Goal: Check status: Check status

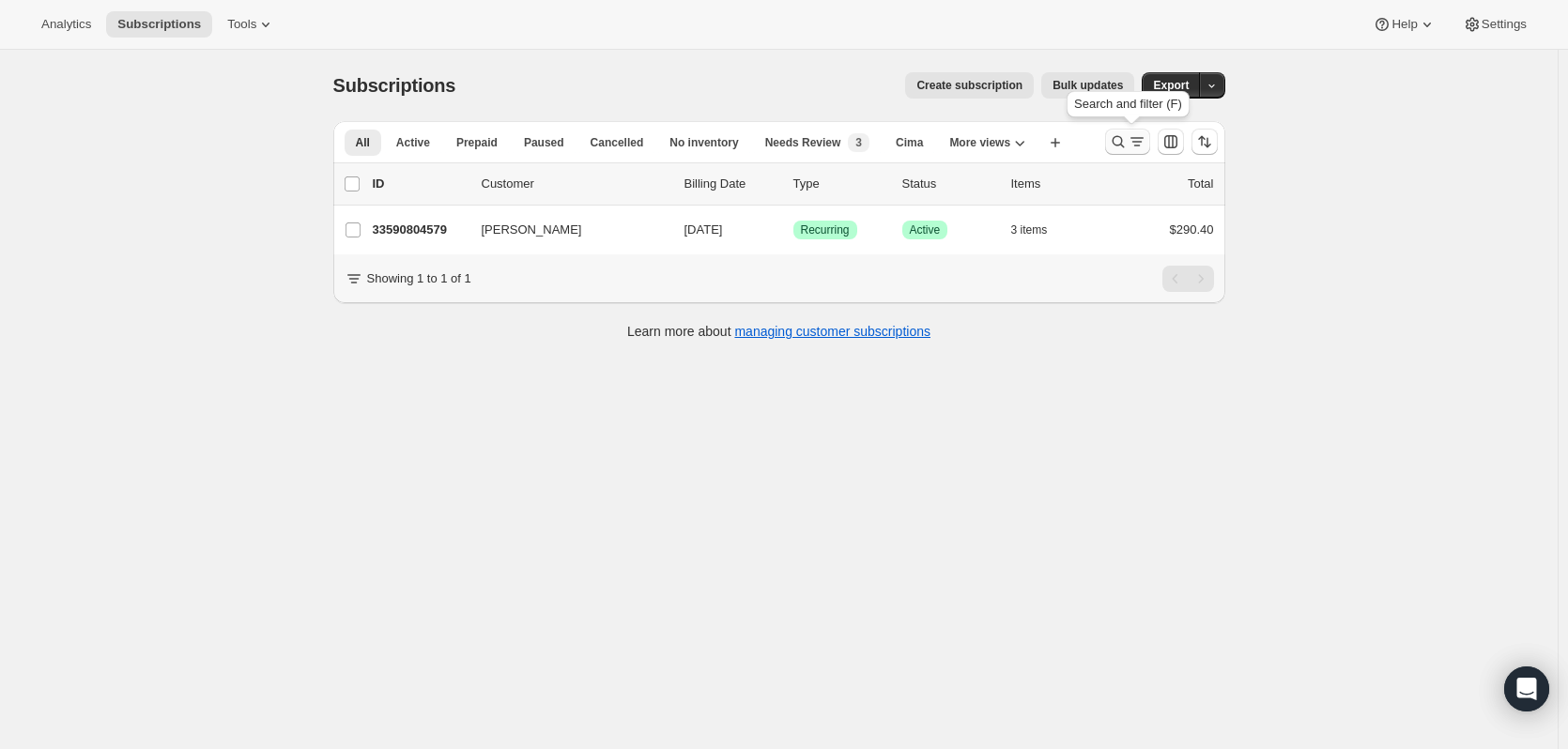
click at [1124, 139] on icon "Search and filter results" at bounding box center [1118, 142] width 12 height 12
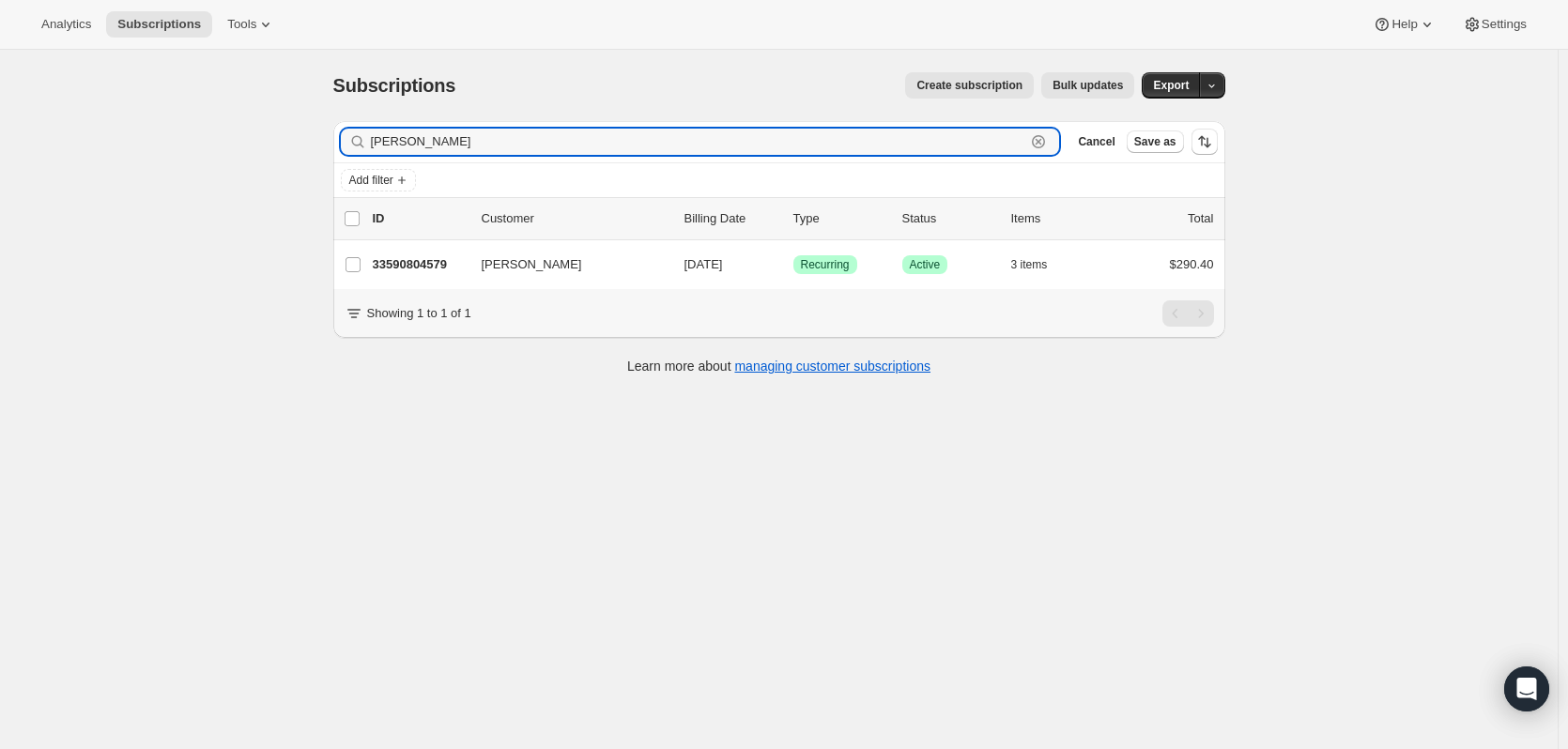
click at [1041, 138] on icon "button" at bounding box center [1038, 142] width 19 height 19
paste input "Melissa Mogan"
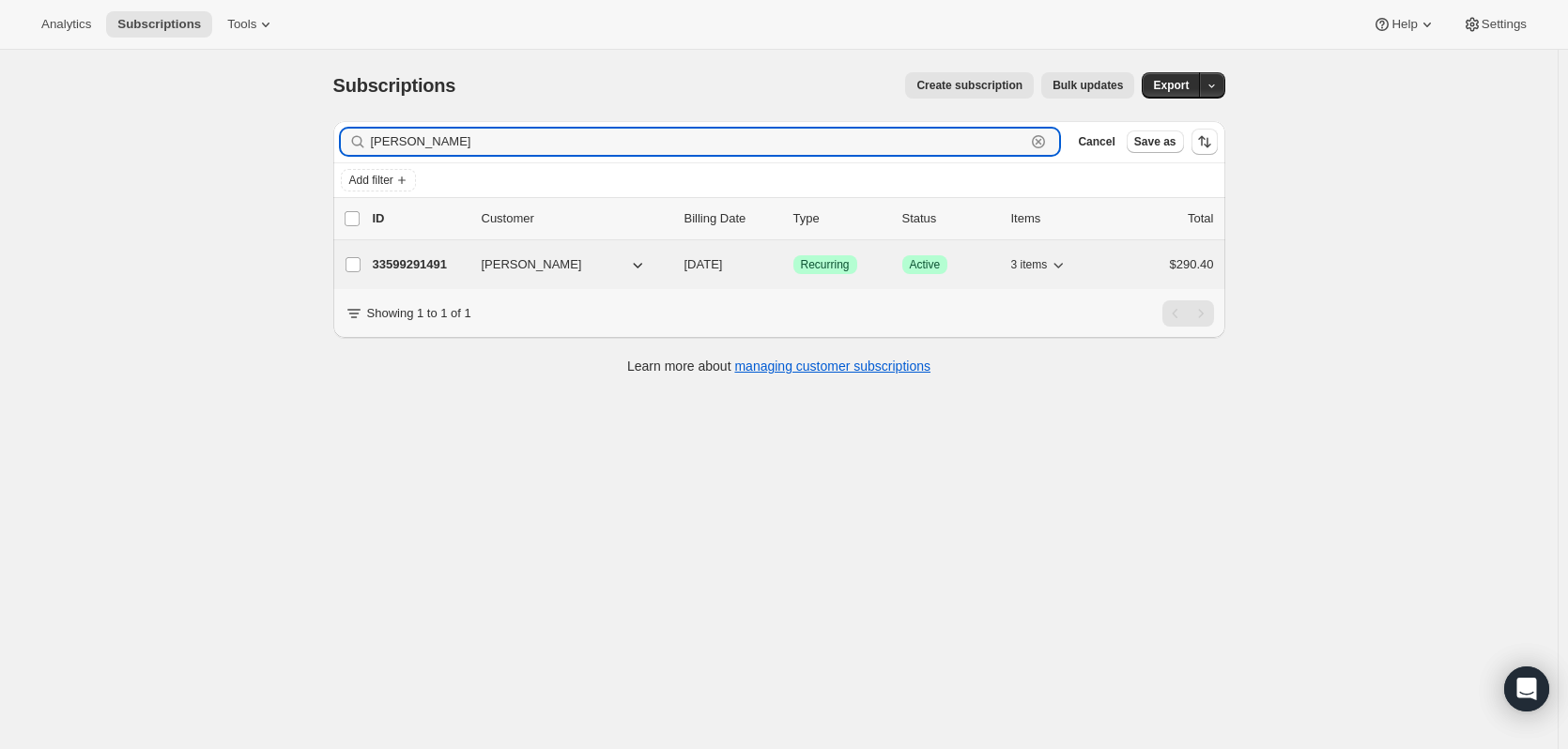
type input "Melissa Mogan"
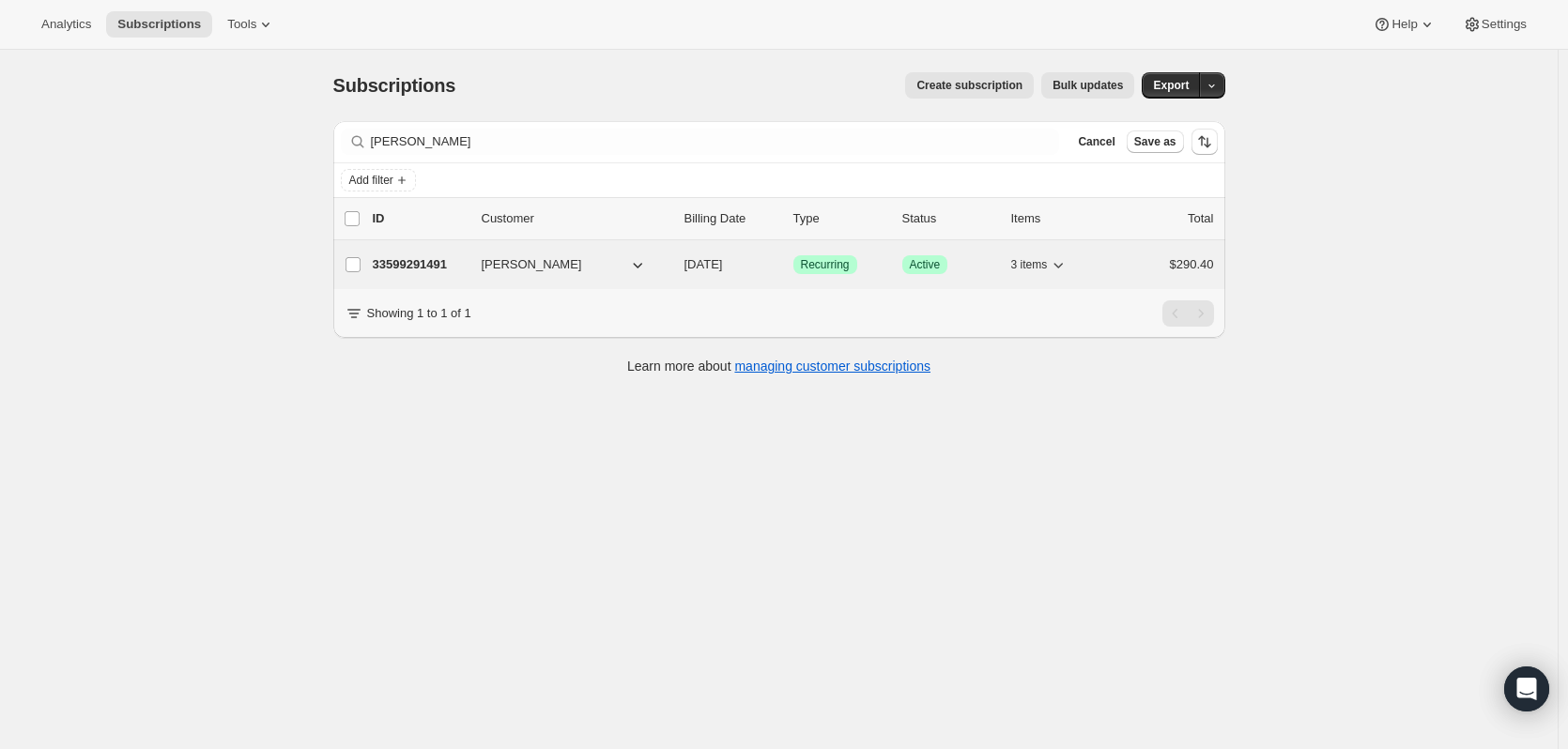
click at [441, 266] on p "33599291491" at bounding box center [420, 265] width 94 height 19
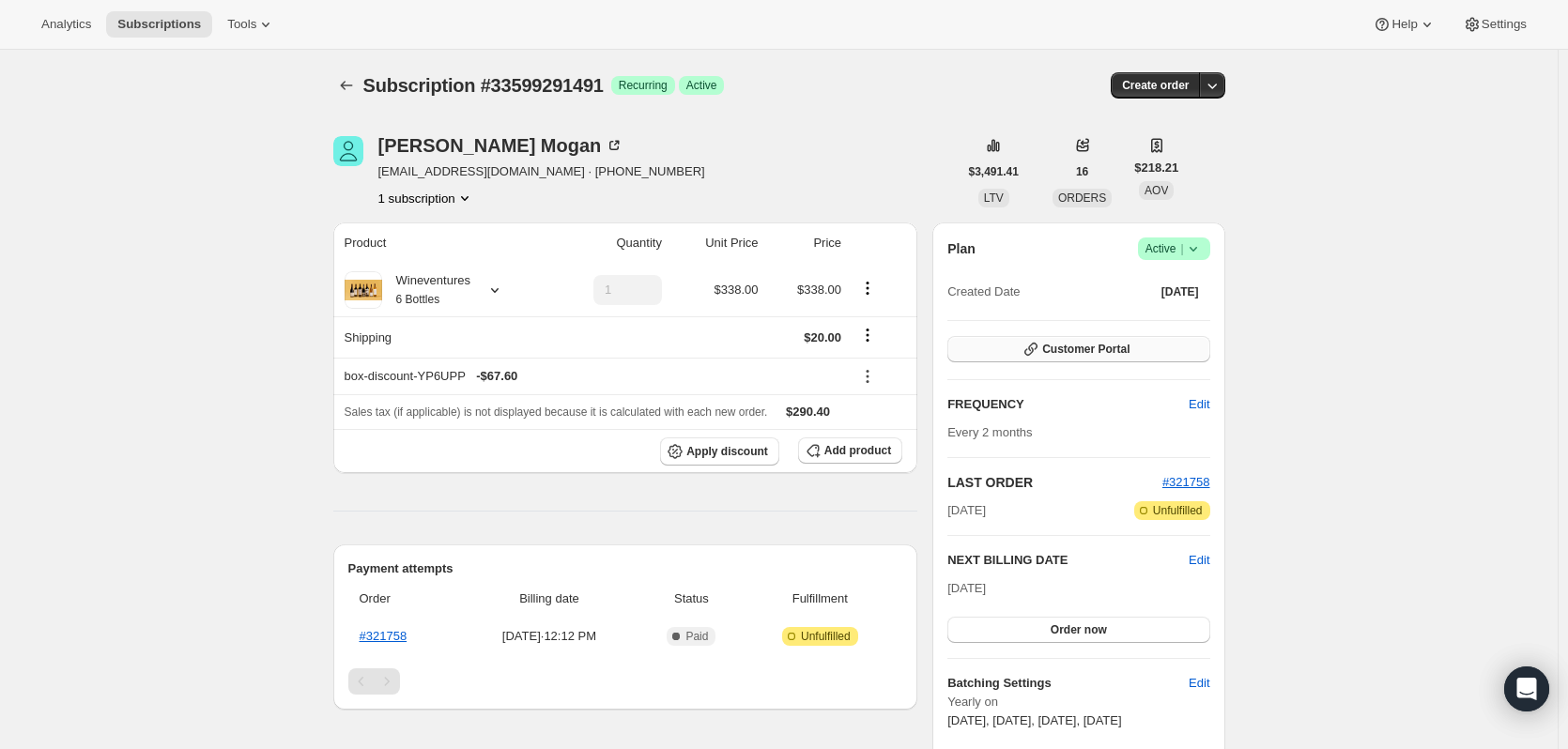
click at [1001, 339] on button "Customer Portal" at bounding box center [1078, 349] width 261 height 27
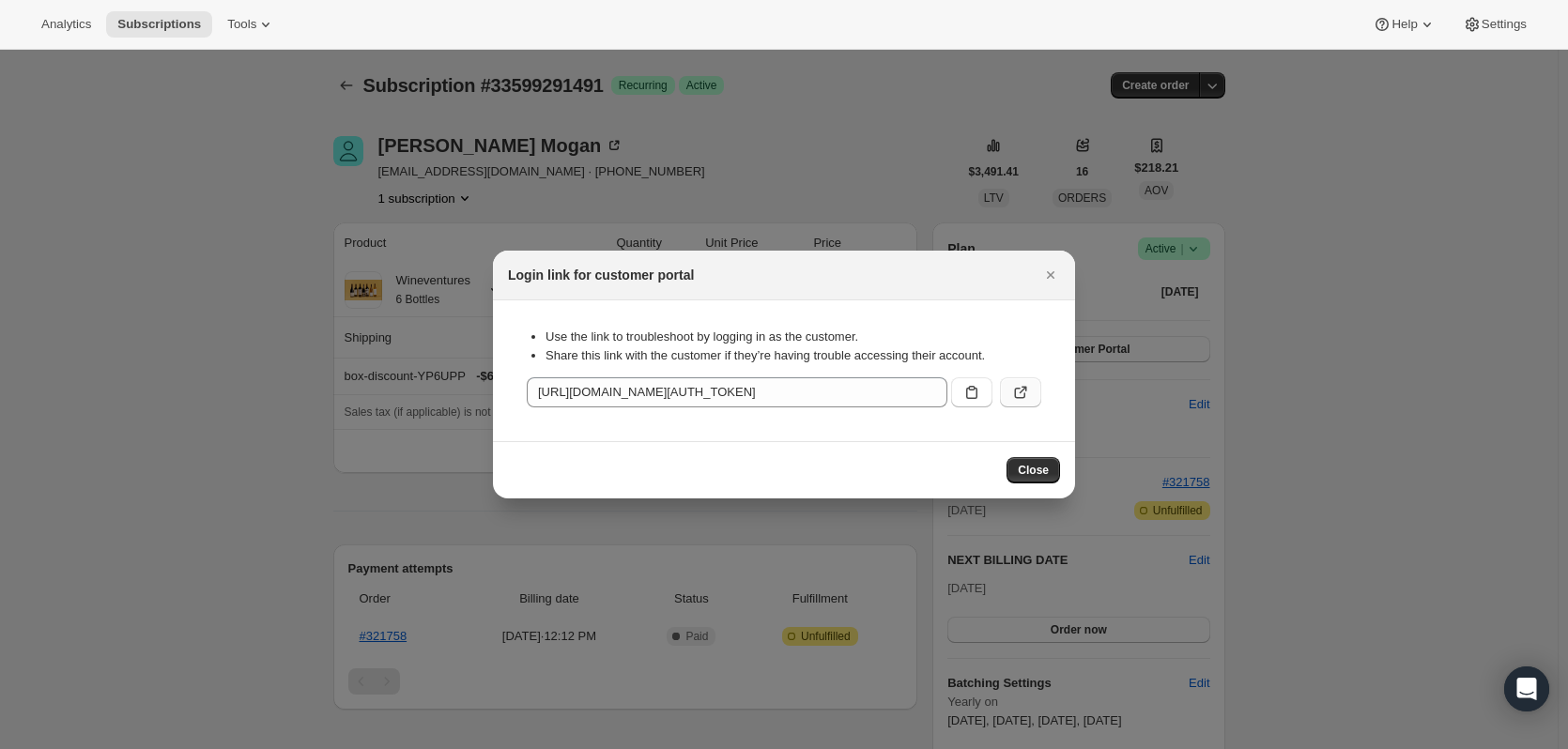
click at [1010, 385] on button ":r36:" at bounding box center [1020, 392] width 41 height 30
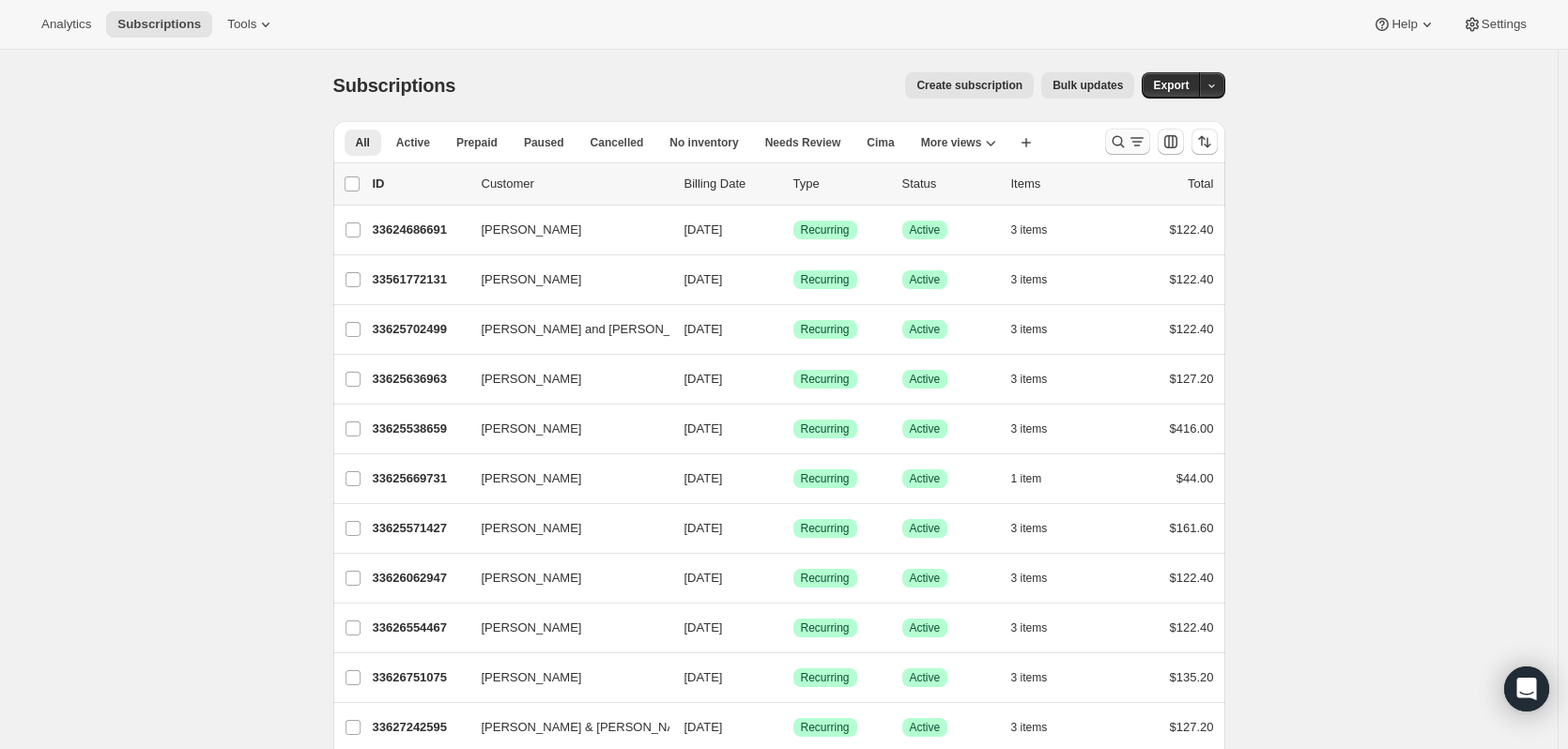
click at [1128, 137] on icon "Search and filter results" at bounding box center [1119, 142] width 19 height 19
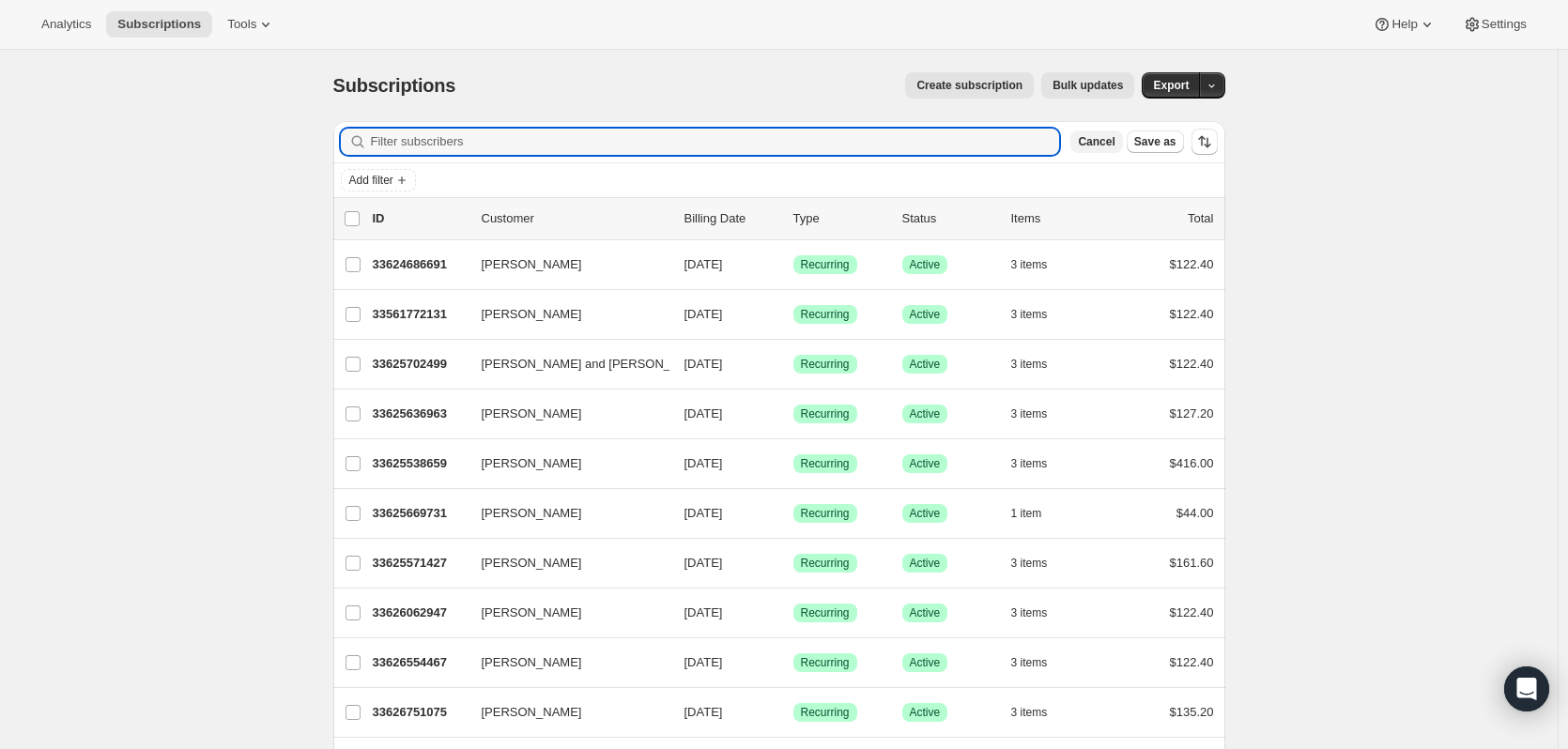
type input "d"
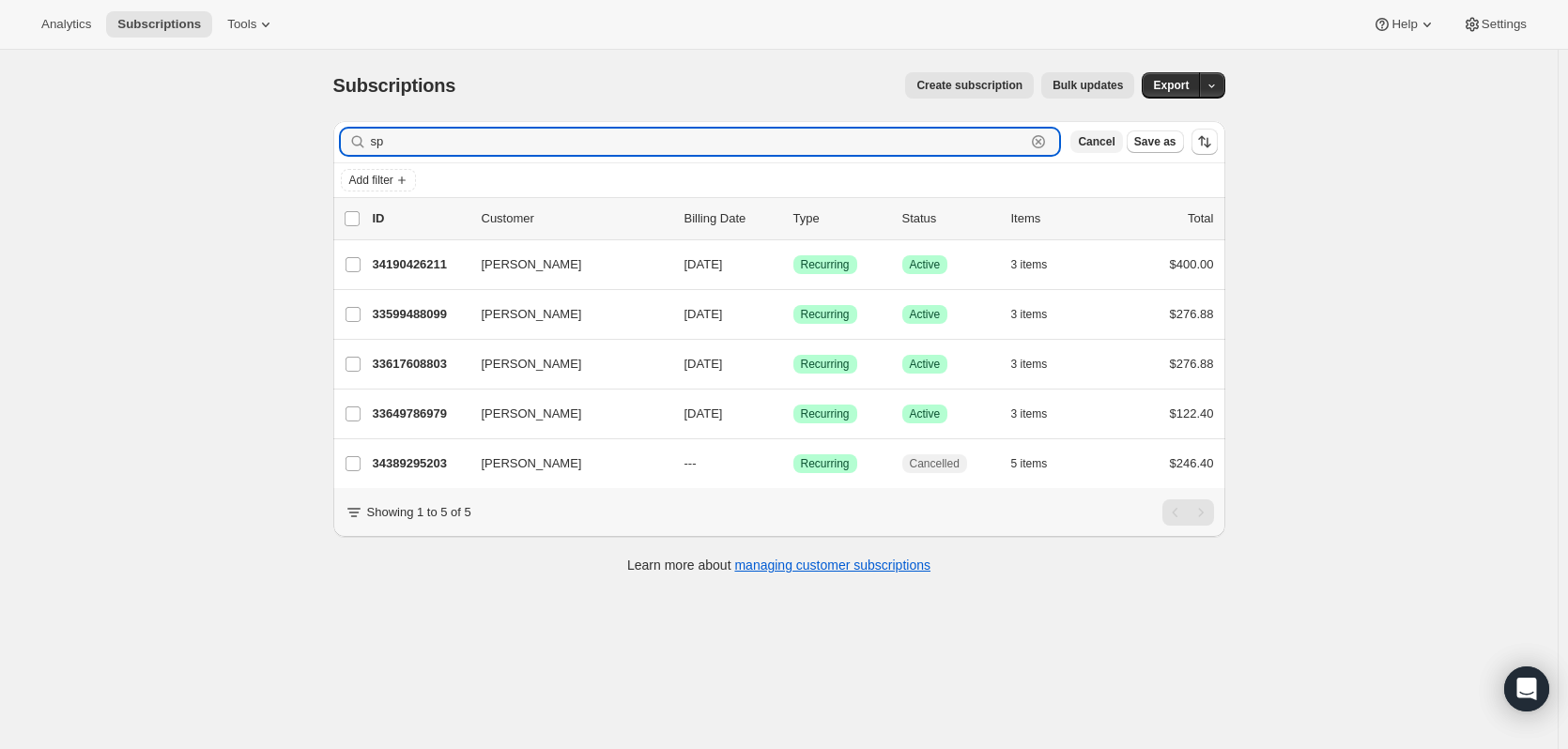
type input "s"
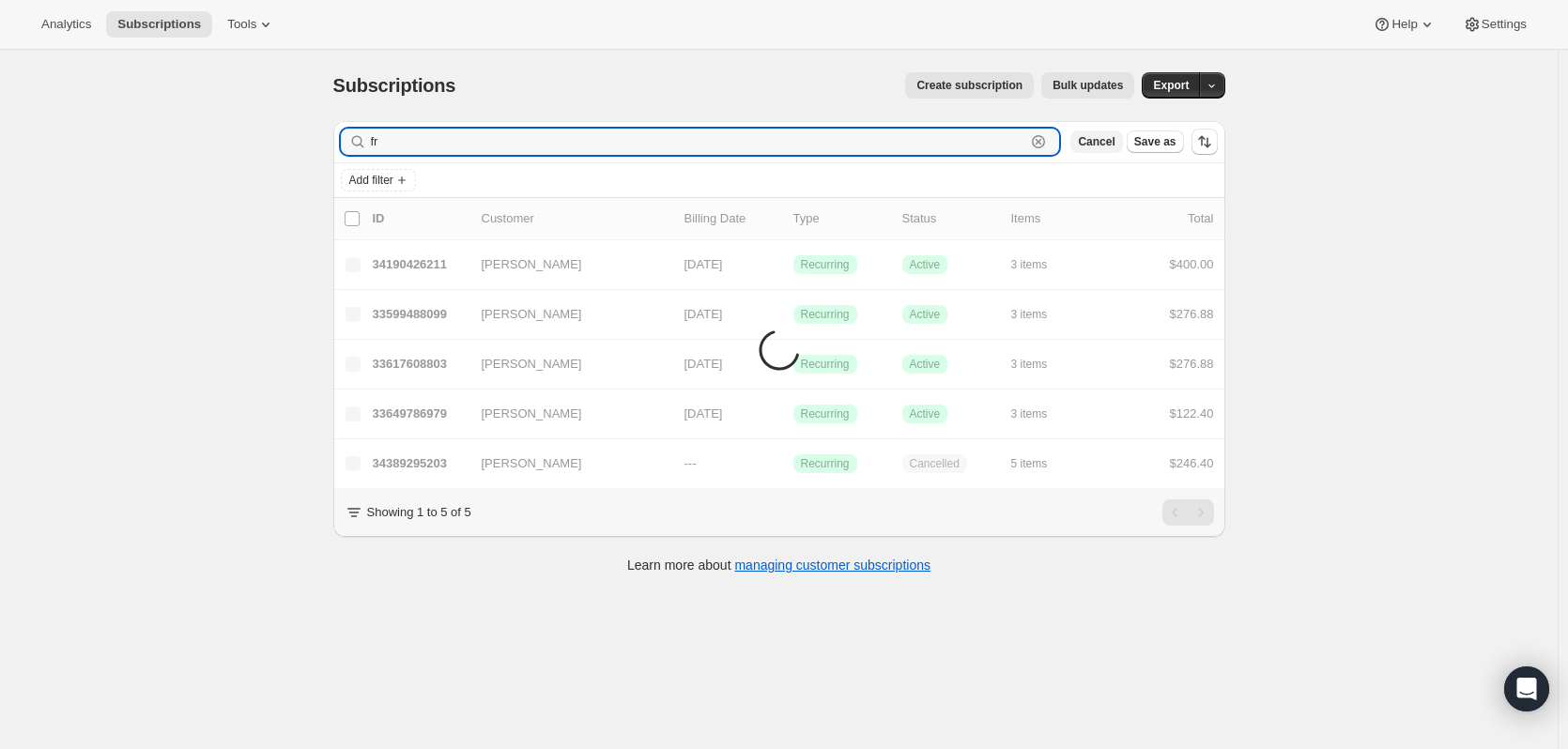
type input "f"
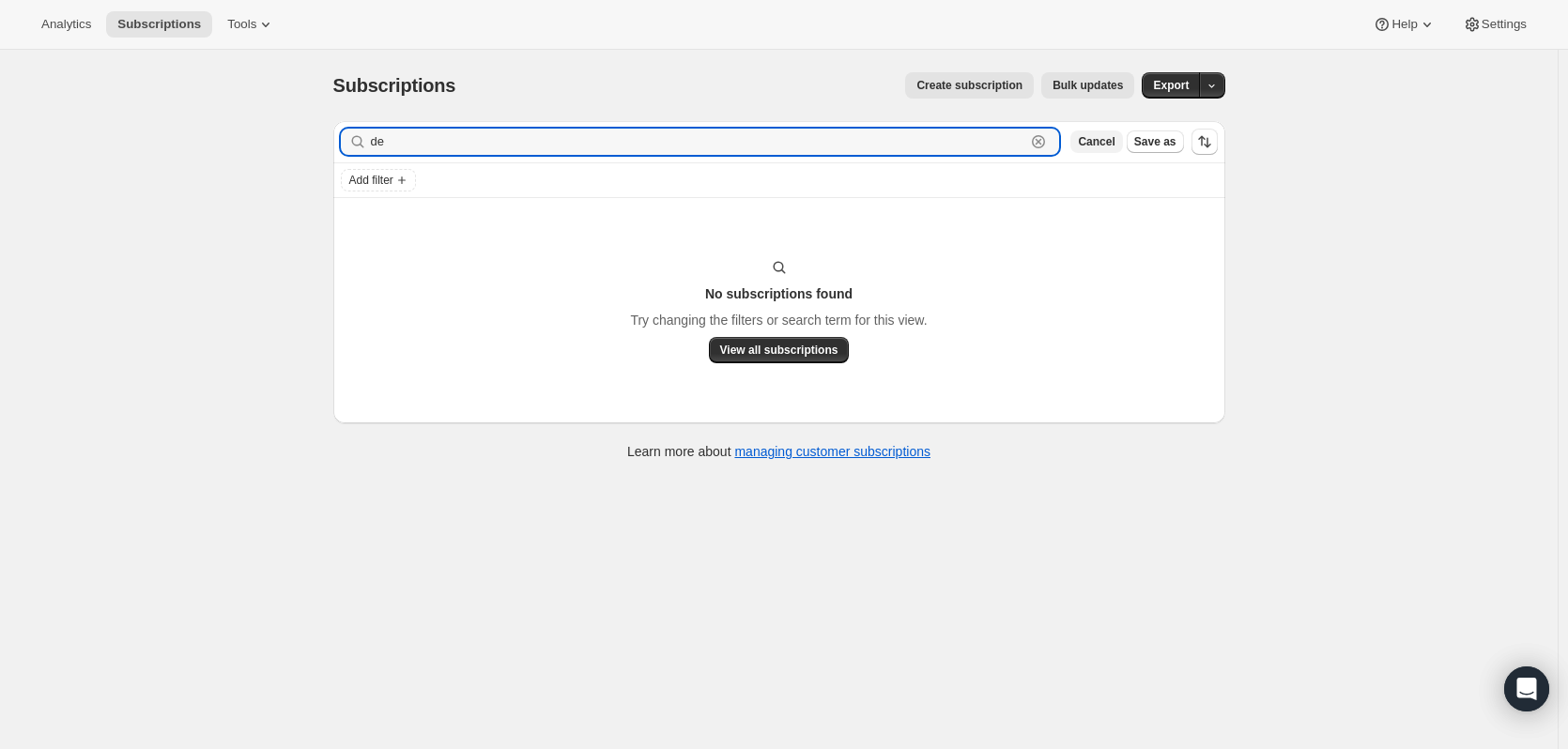
type input "d"
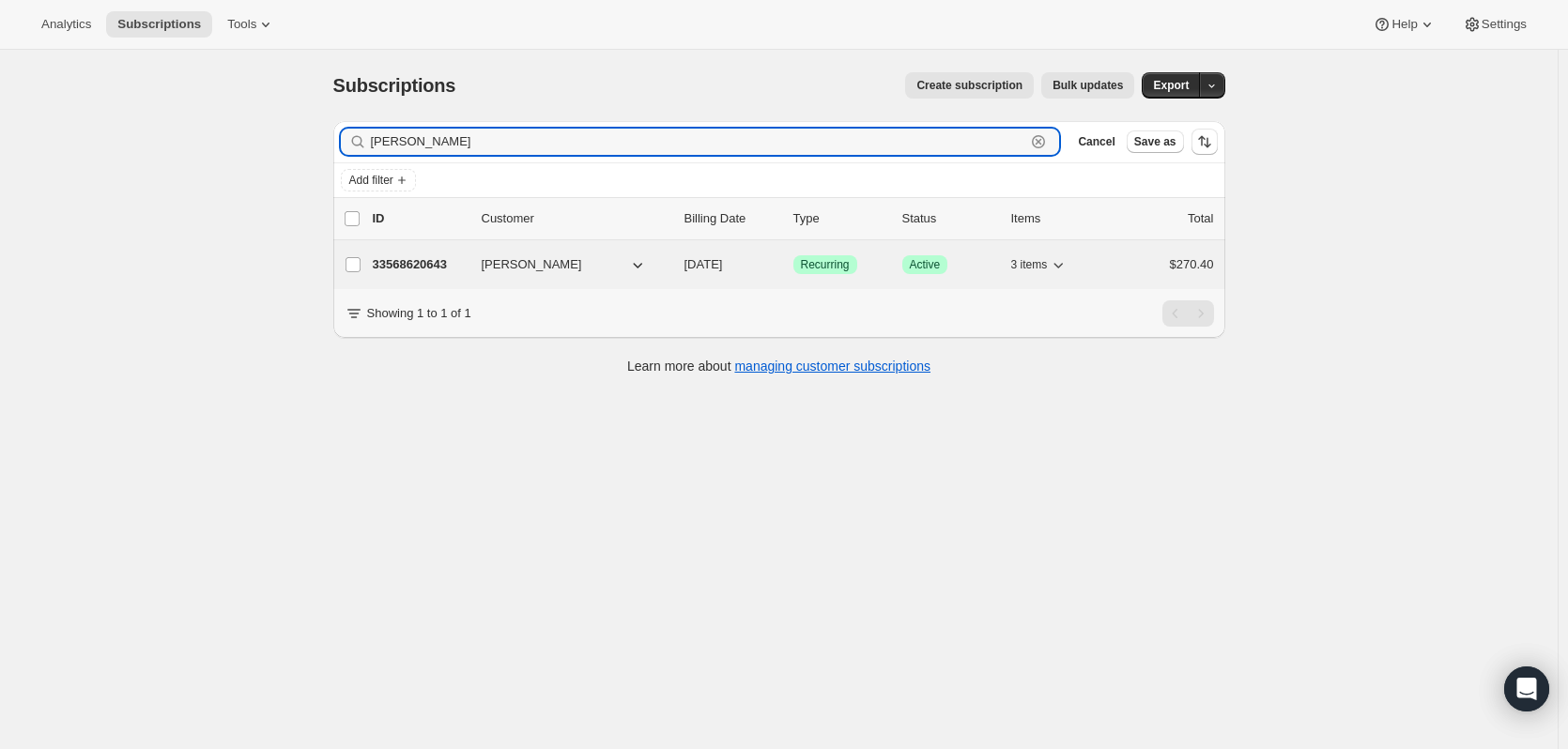
type input "spreng"
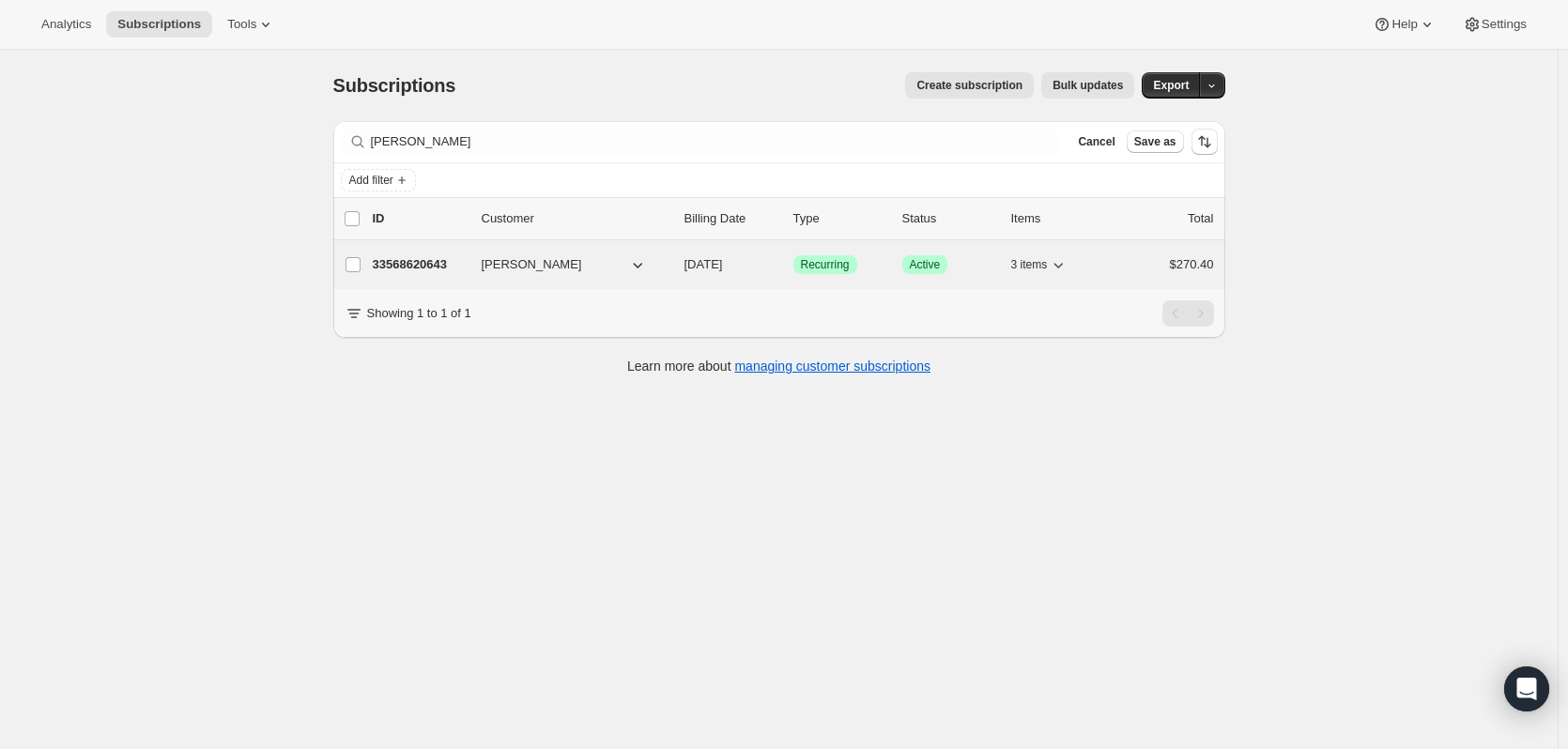
click at [397, 256] on p "33568620643" at bounding box center [420, 265] width 94 height 19
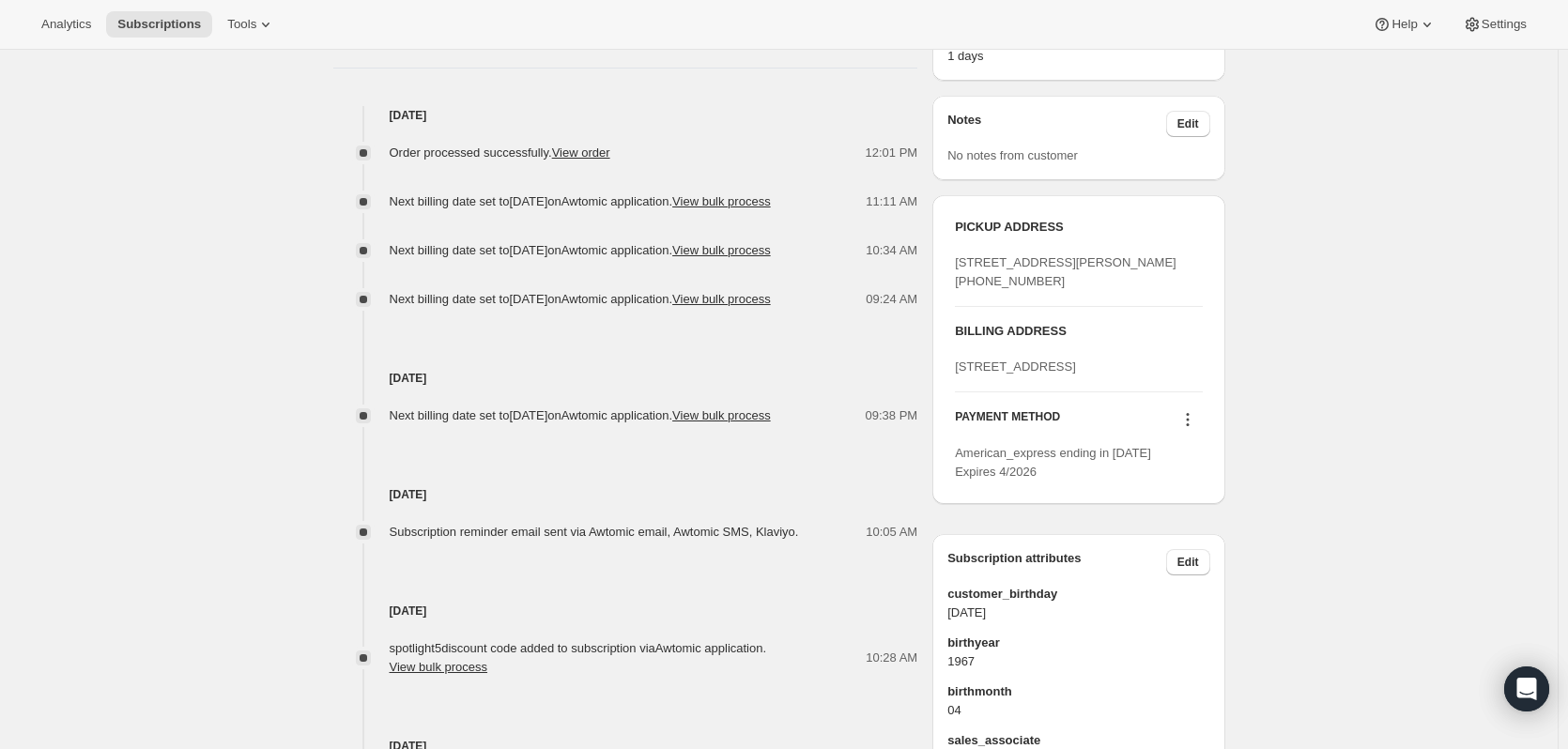
scroll to position [751, 0]
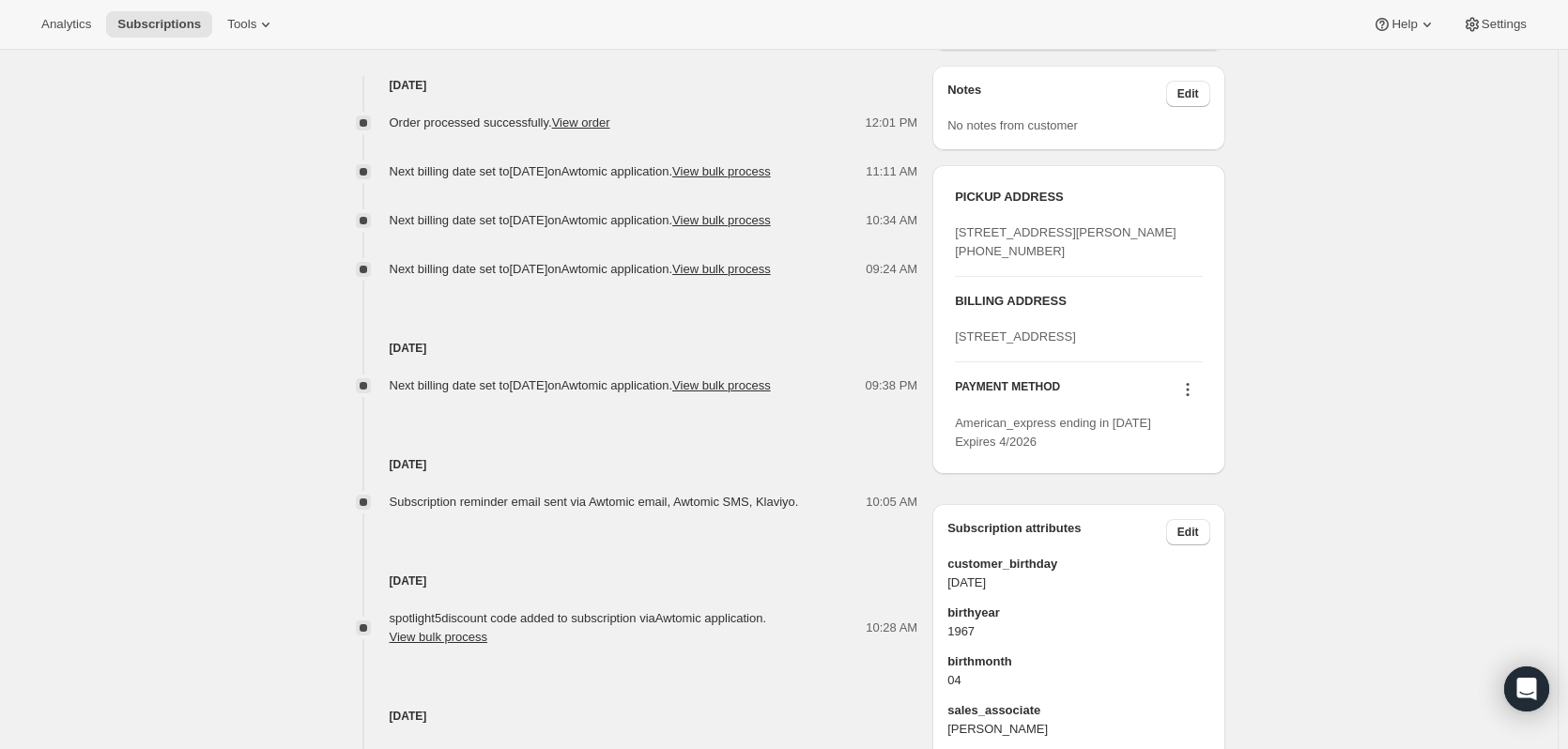
drag, startPoint x: 1110, startPoint y: 427, endPoint x: 951, endPoint y: 414, distance: 159.5
click at [951, 414] on div "PICKUP ADDRESS 709 Main Street St. Helena CA, 94574 United States +17079680625 …" at bounding box center [1078, 320] width 292 height 309
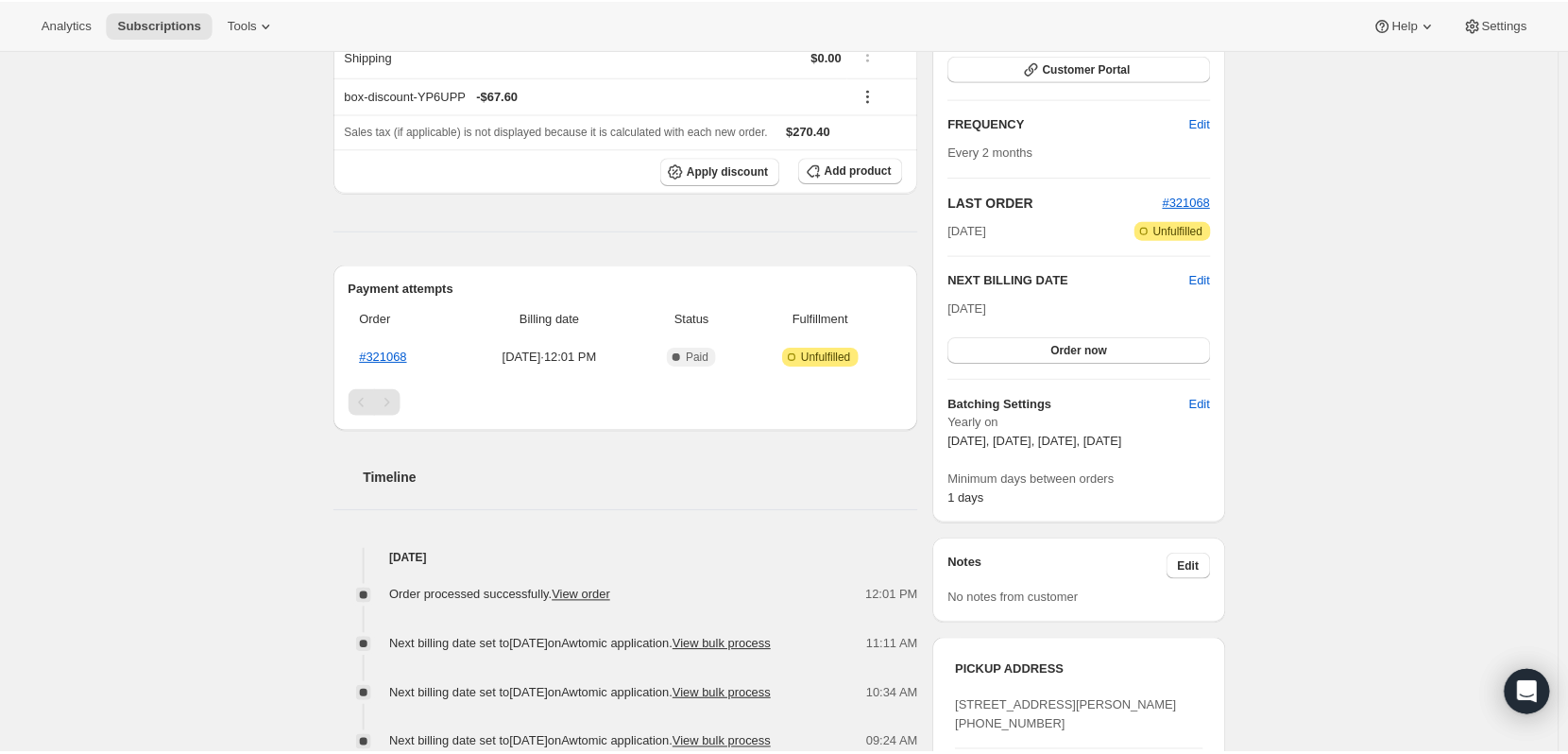
scroll to position [0, 0]
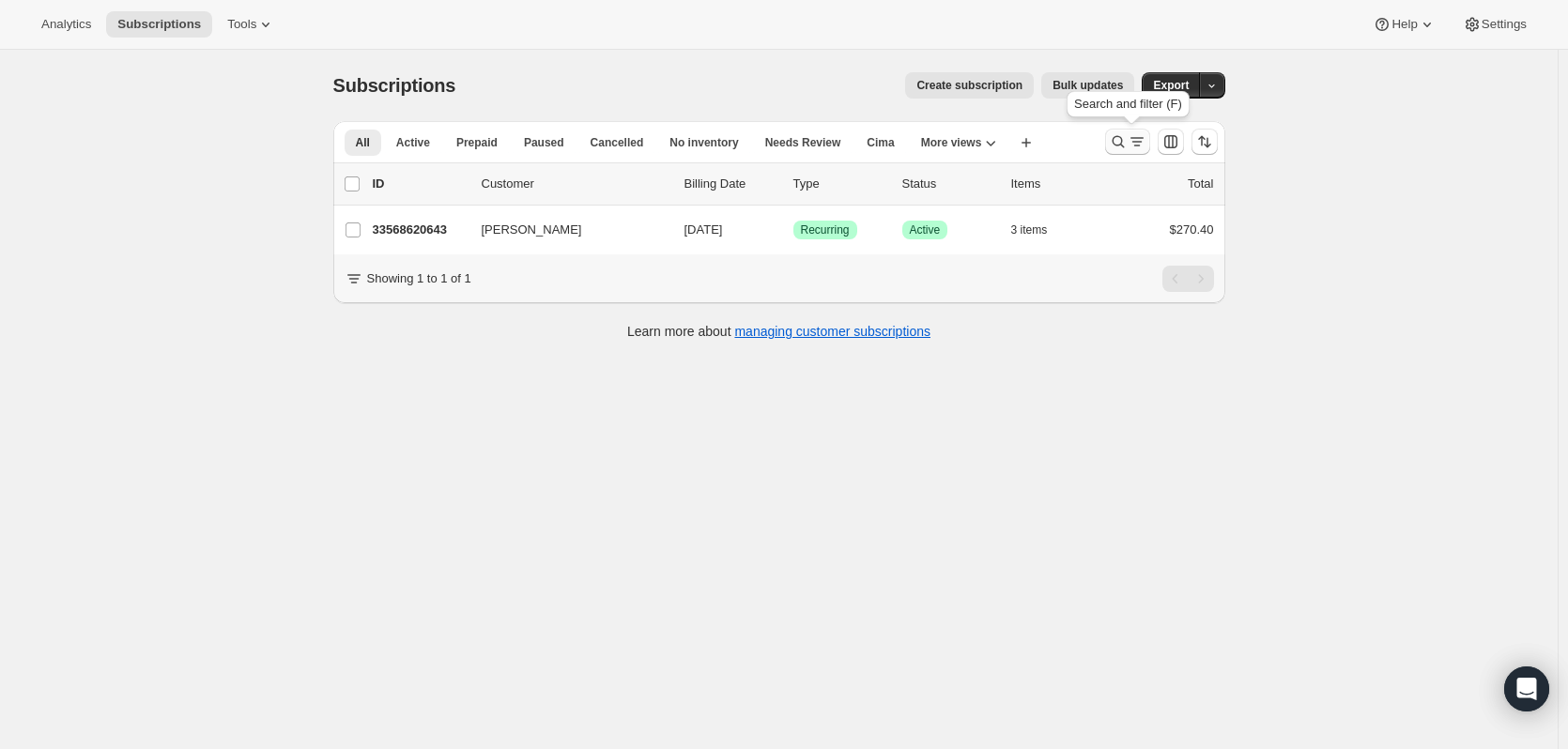
click at [1132, 145] on icon "Search and filter results" at bounding box center [1138, 142] width 19 height 19
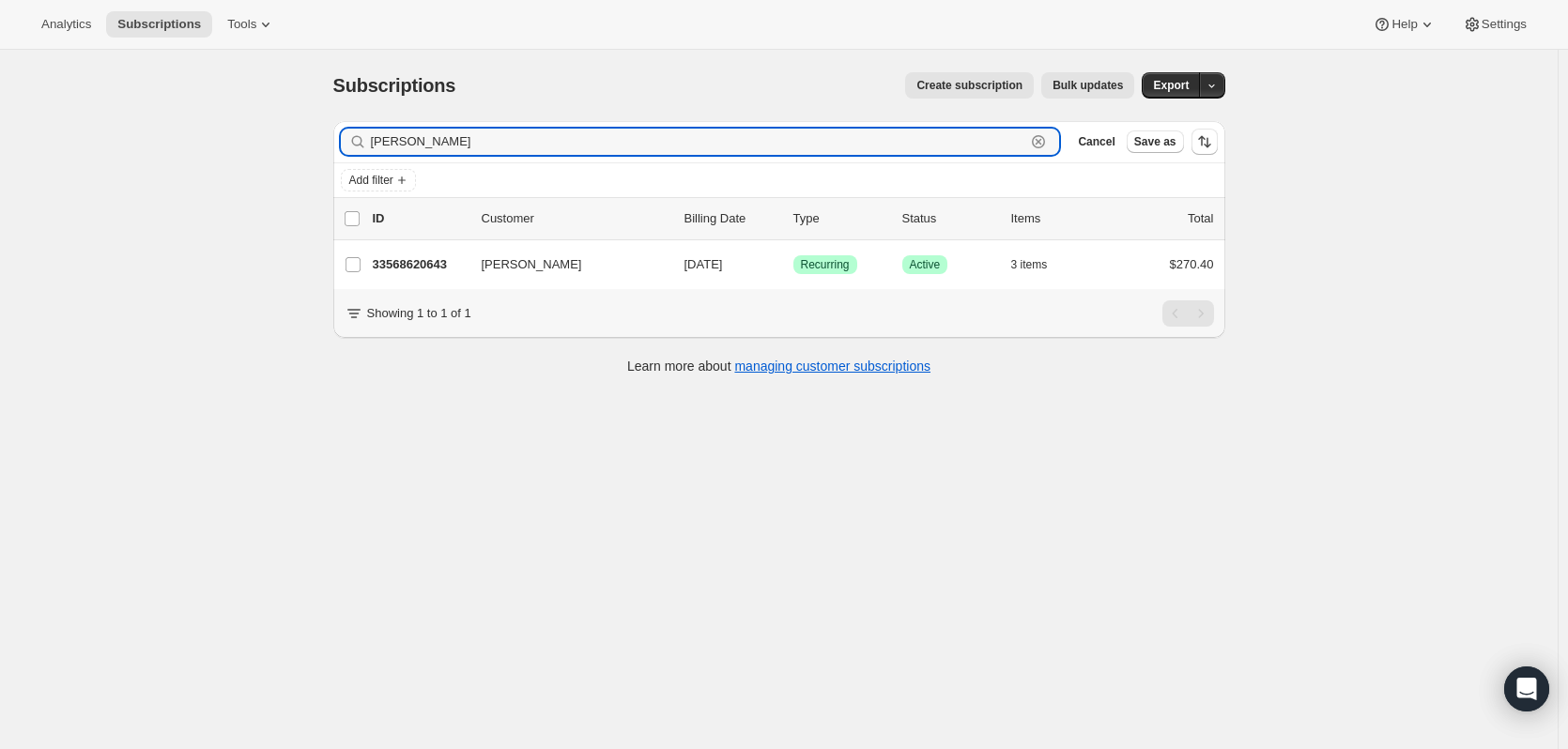
click at [1036, 142] on icon "button" at bounding box center [1038, 142] width 13 height 13
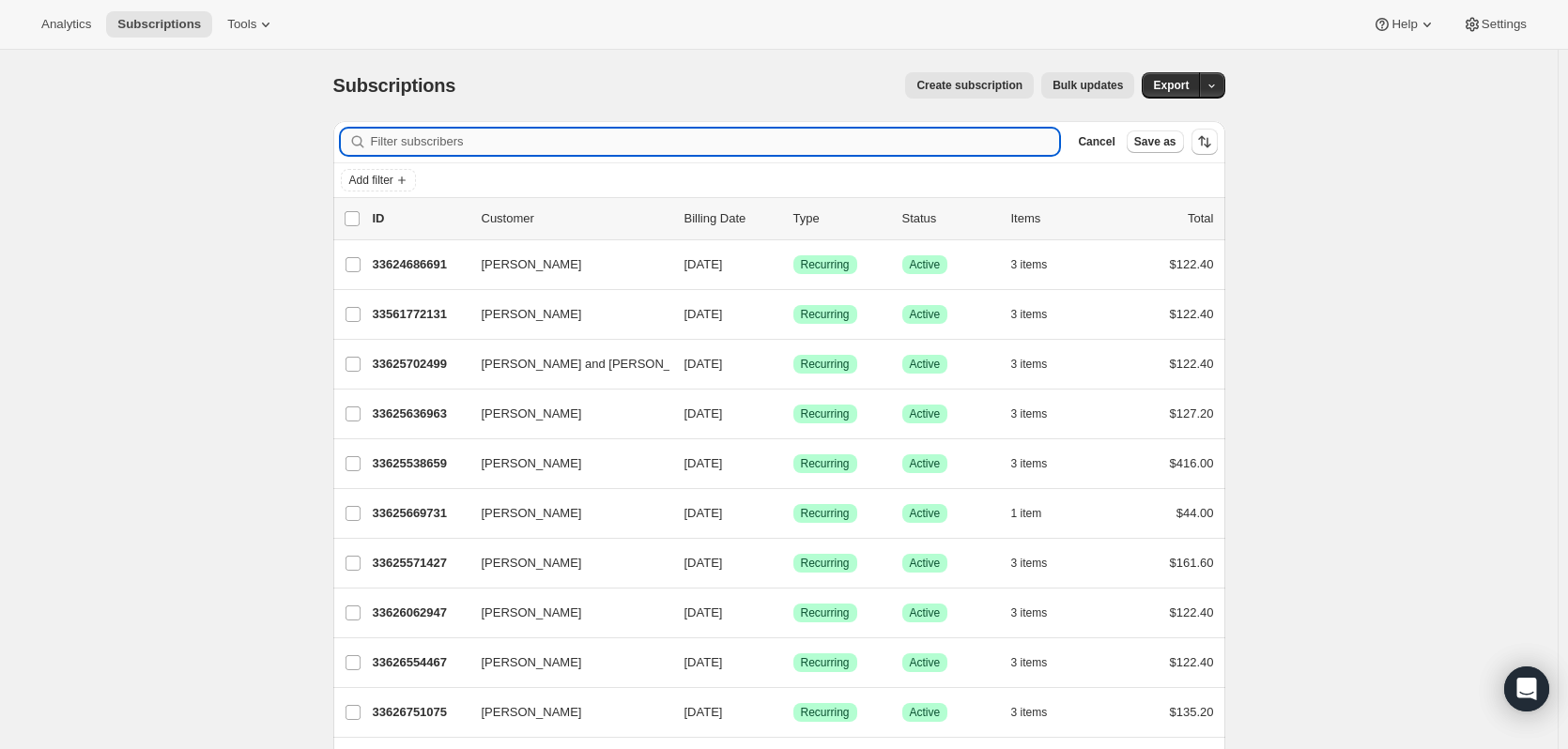
type input "j"
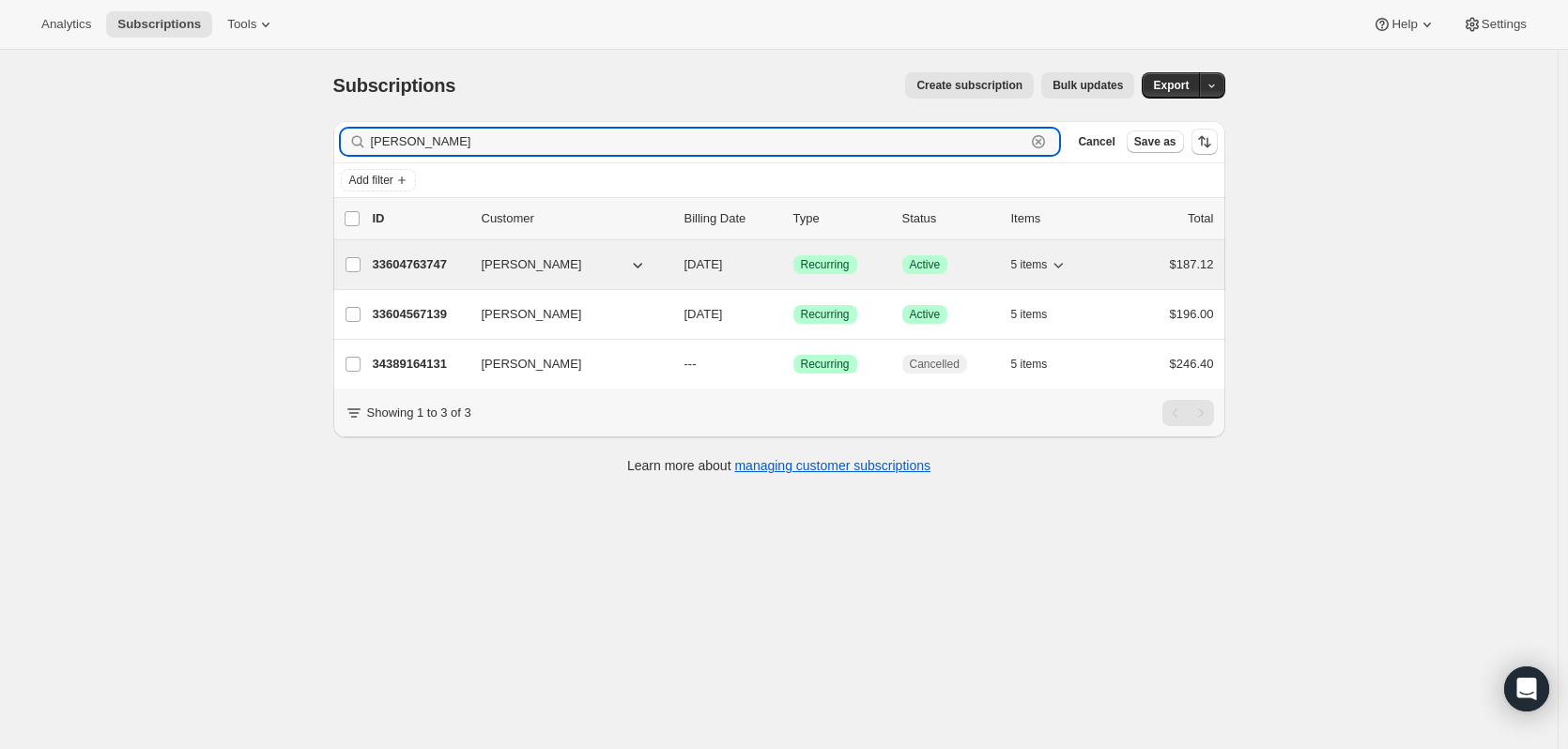
type input "wagner"
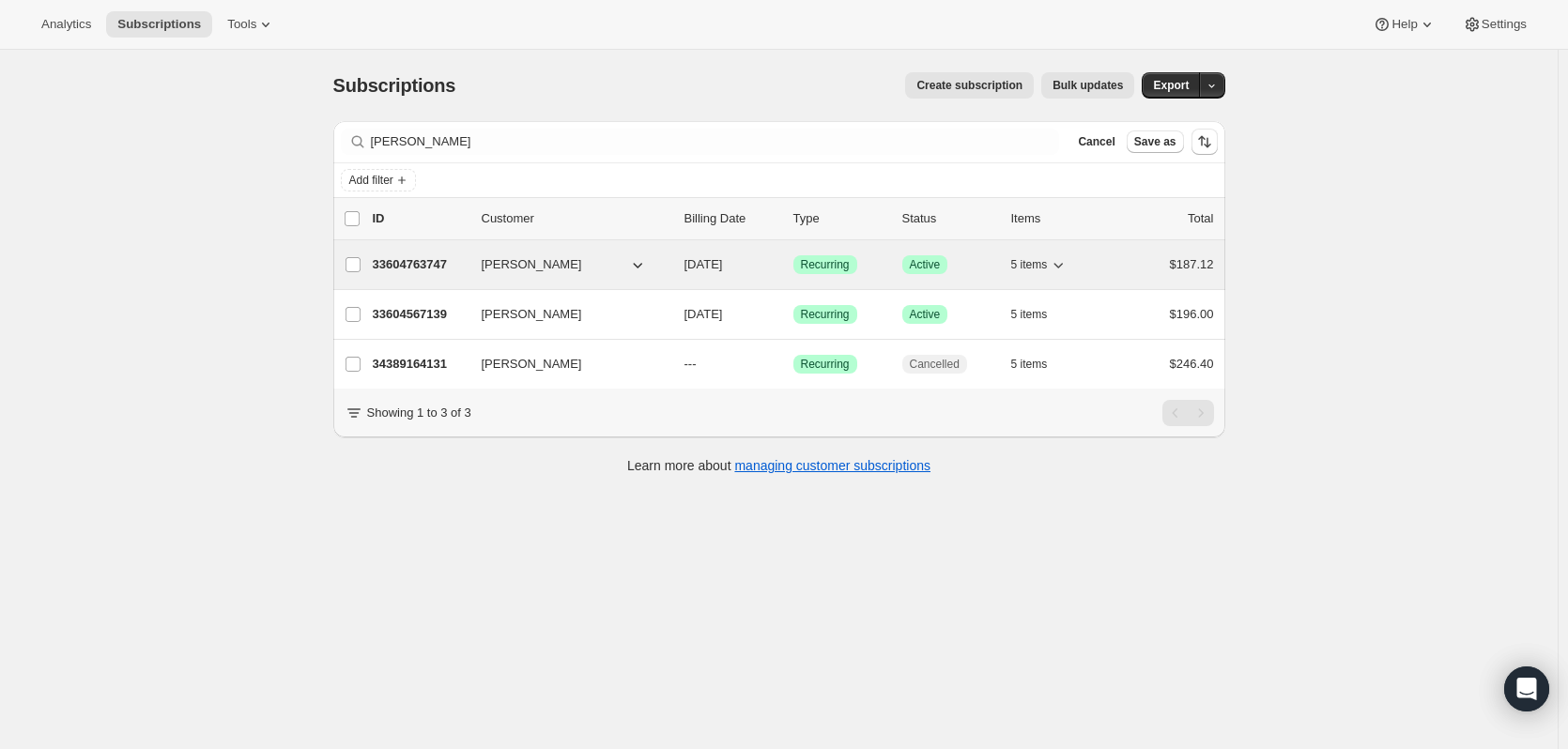
drag, startPoint x: 414, startPoint y: 259, endPoint x: 400, endPoint y: 260, distance: 14.0
click at [400, 260] on p "33604763747" at bounding box center [420, 265] width 94 height 19
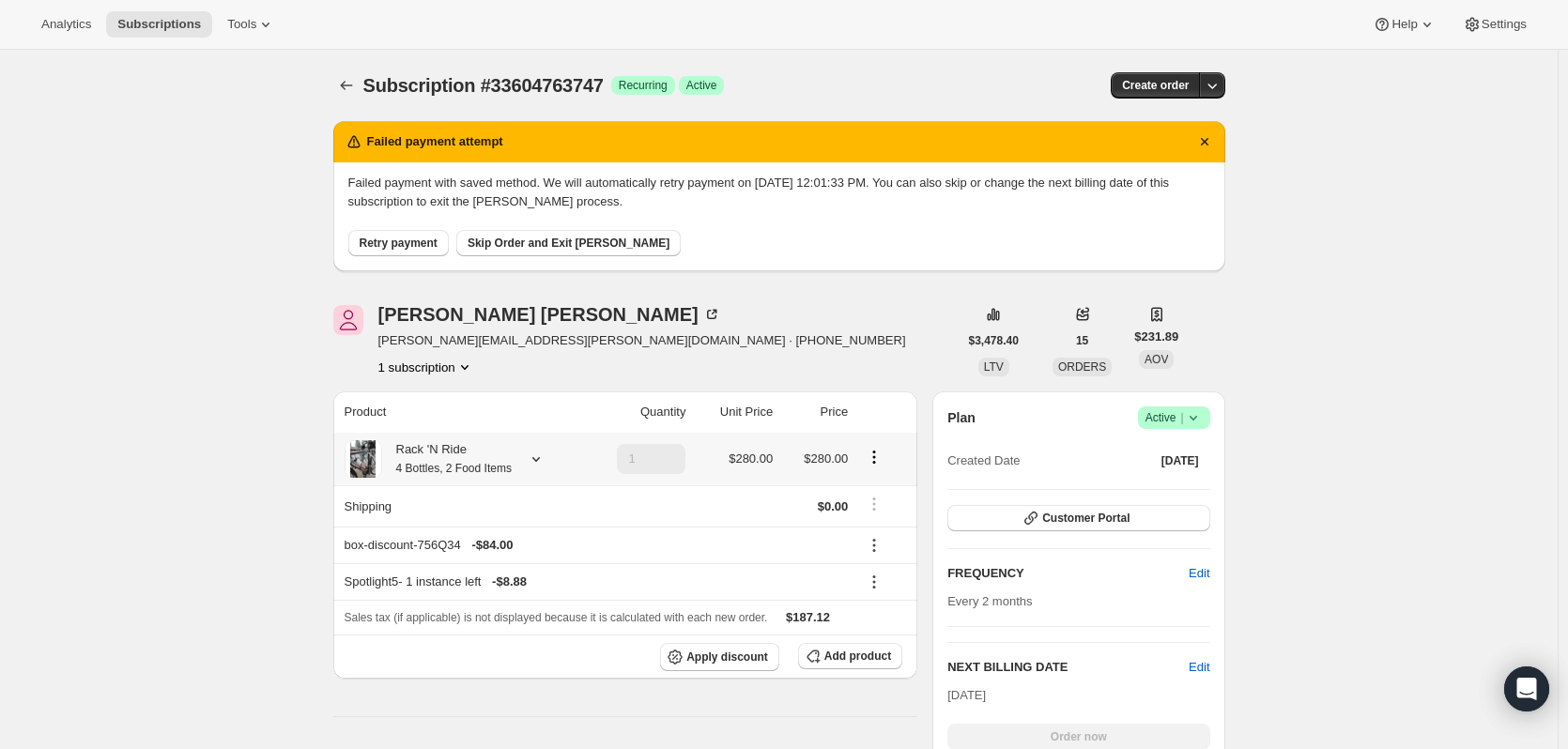
click at [546, 457] on icon at bounding box center [536, 459] width 19 height 19
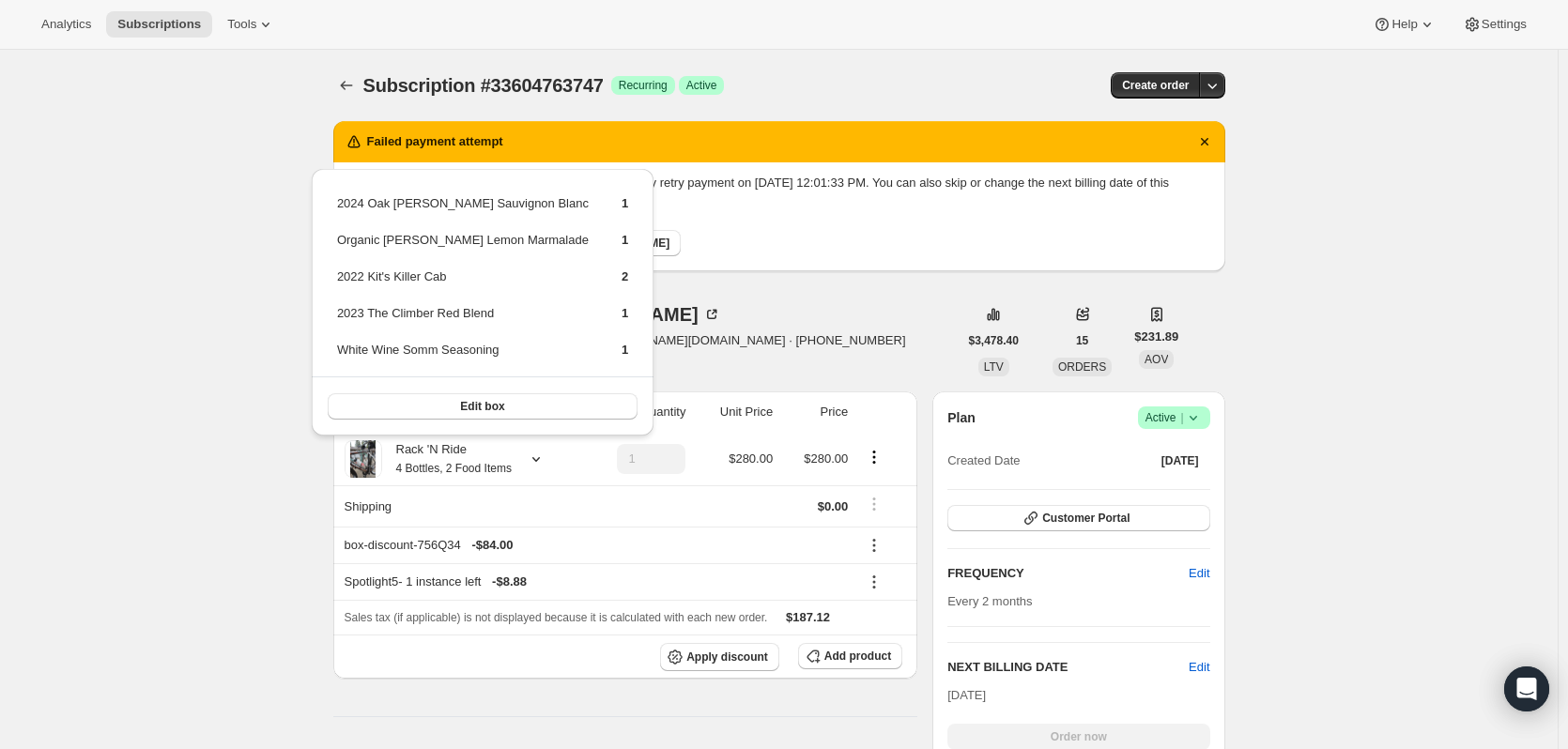
click at [746, 332] on div "Joseph Wagner rachel.wagner@coppercane.com · +17077387816 1 subscription" at bounding box center [645, 341] width 624 height 72
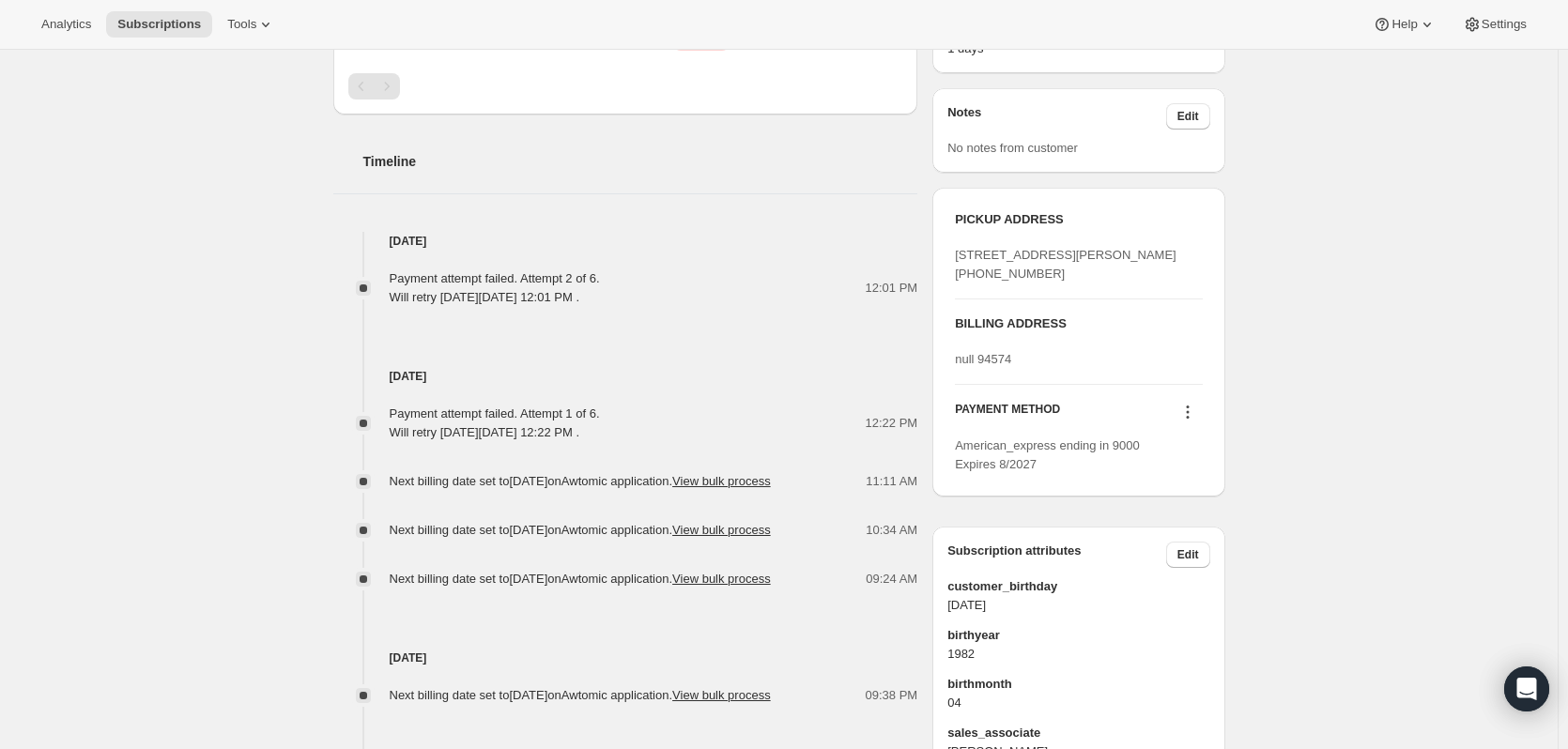
scroll to position [844, 0]
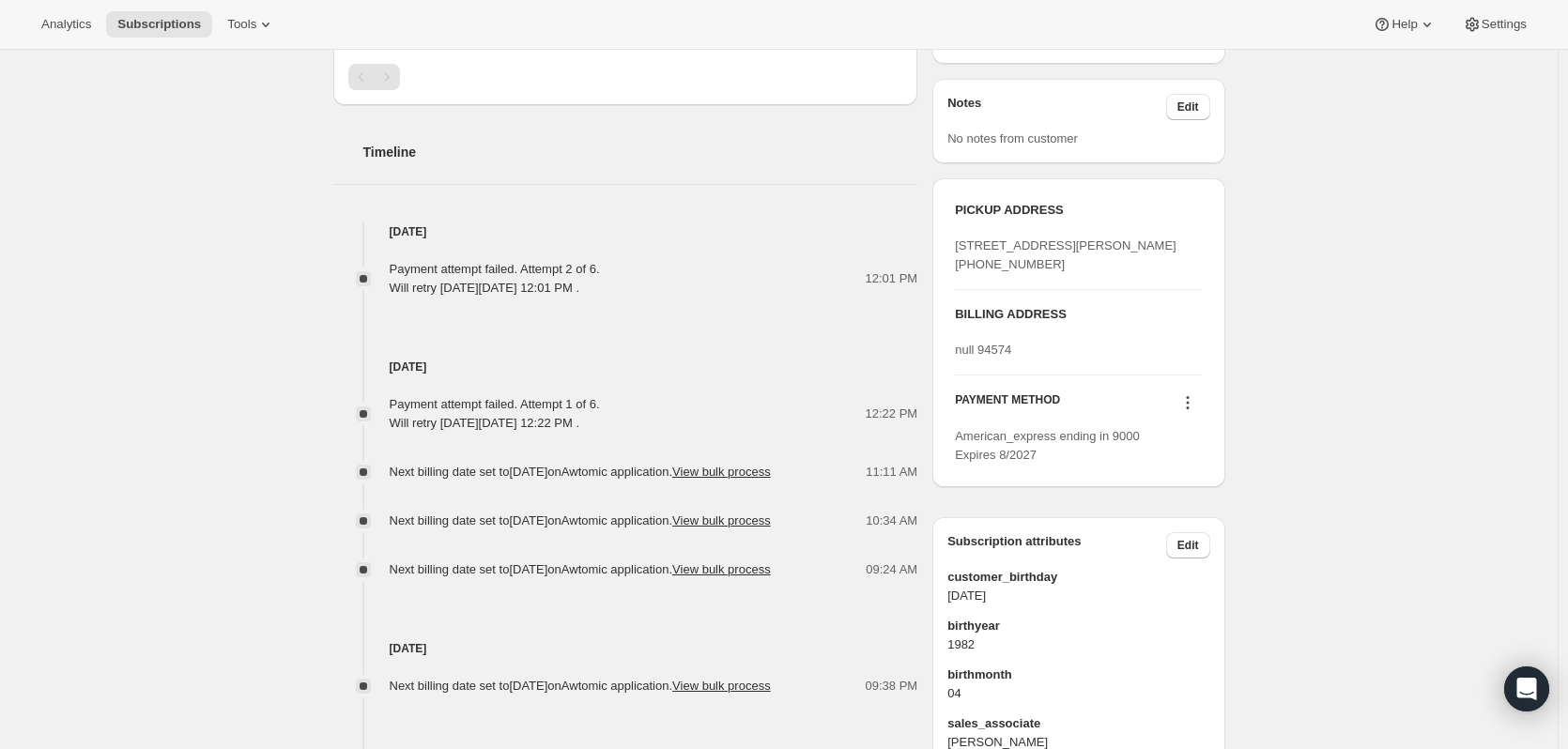
click at [1193, 418] on div at bounding box center [1187, 405] width 30 height 26
click at [1187, 412] on icon at bounding box center [1188, 403] width 19 height 19
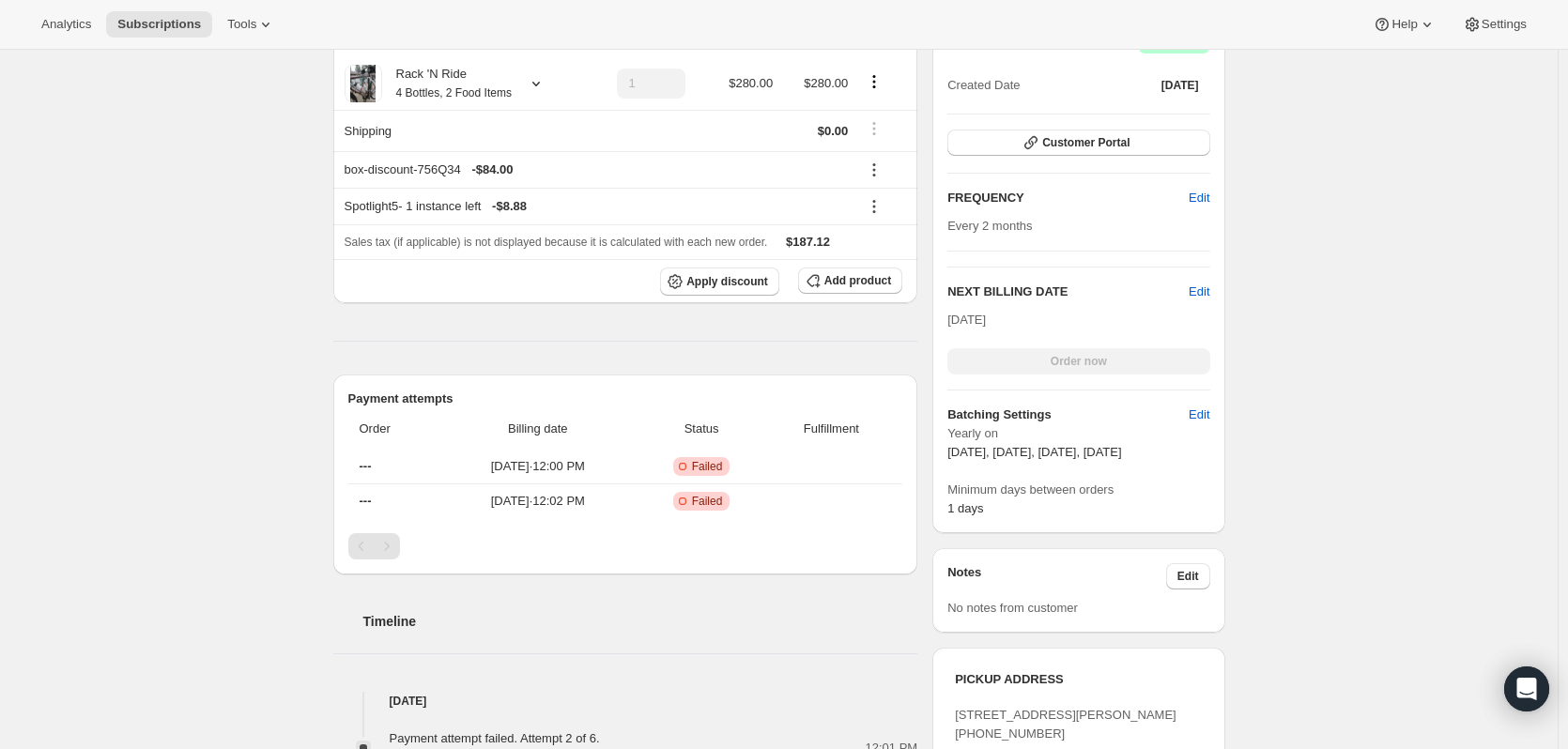
scroll to position [0, 0]
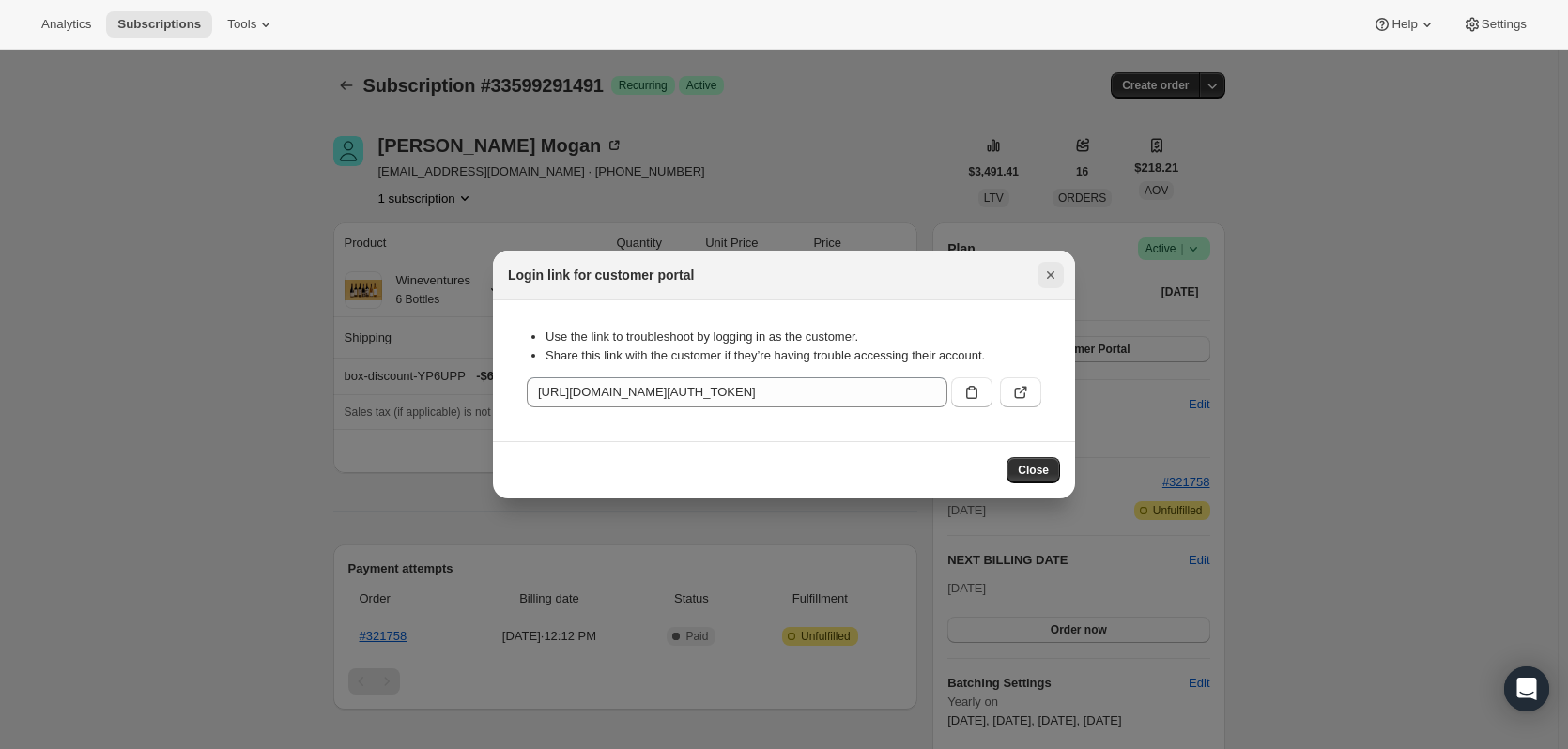
click at [1052, 274] on icon "Close" at bounding box center [1051, 275] width 8 height 8
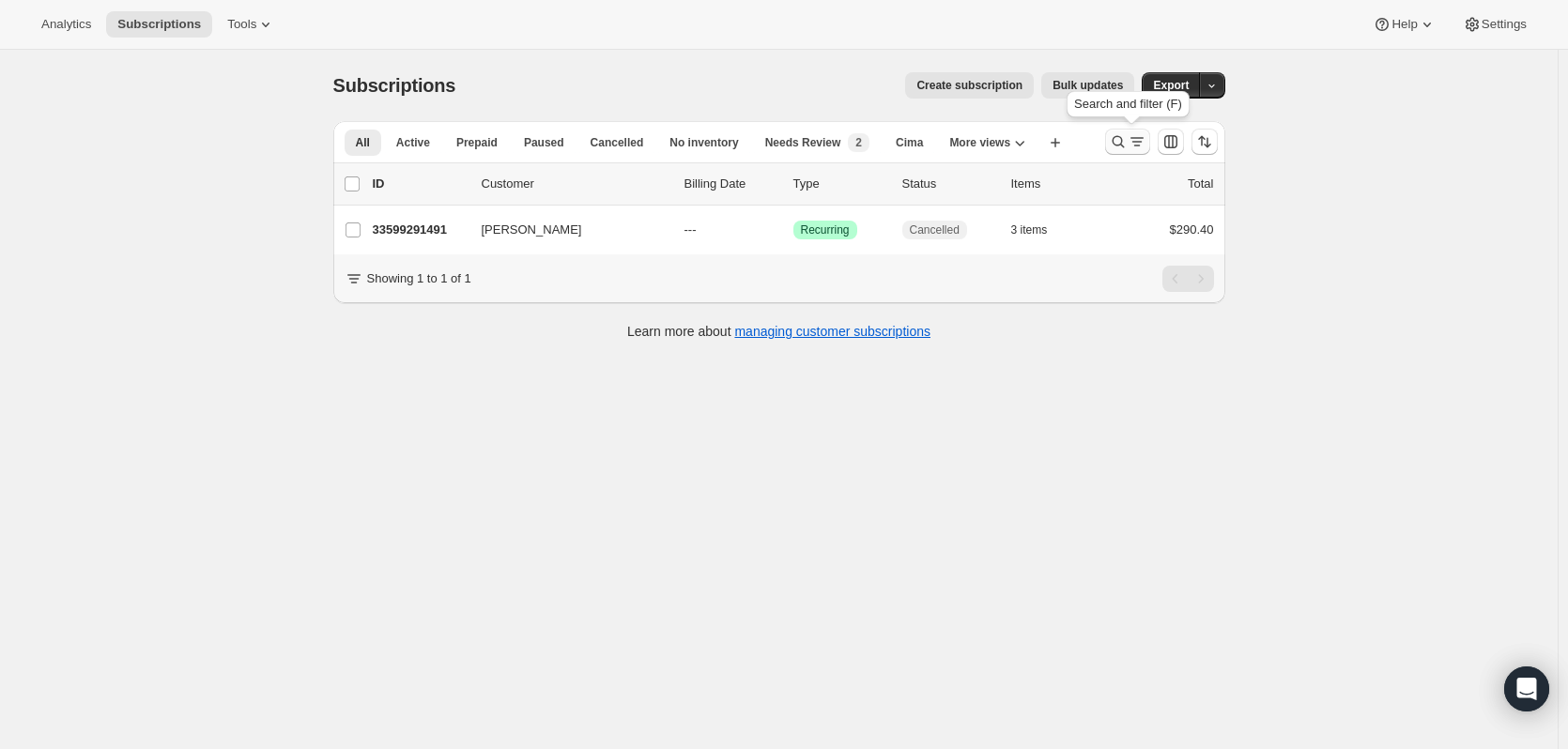
click at [1121, 136] on icon "Search and filter results" at bounding box center [1119, 142] width 19 height 19
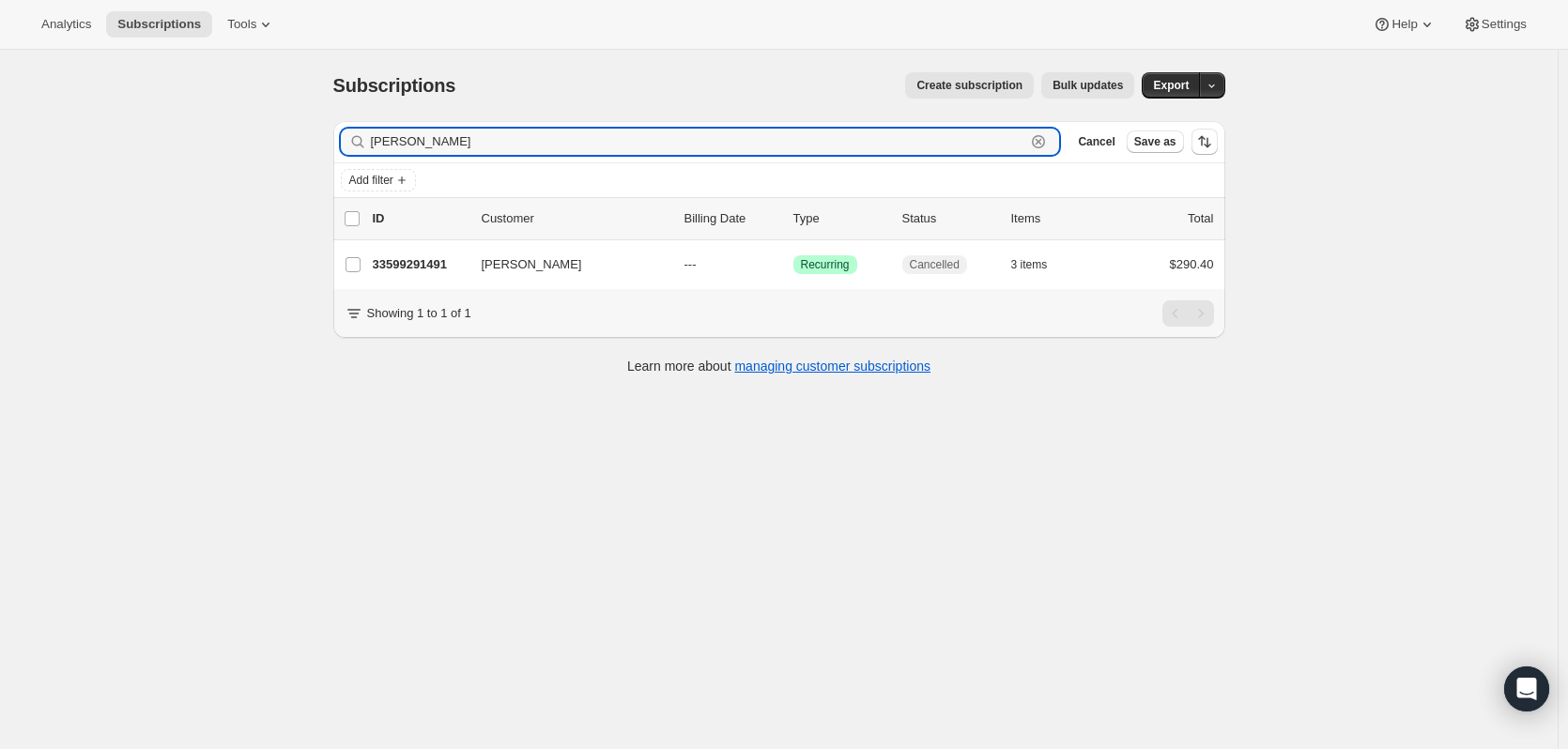
click at [1038, 141] on icon "button" at bounding box center [1038, 142] width 19 height 19
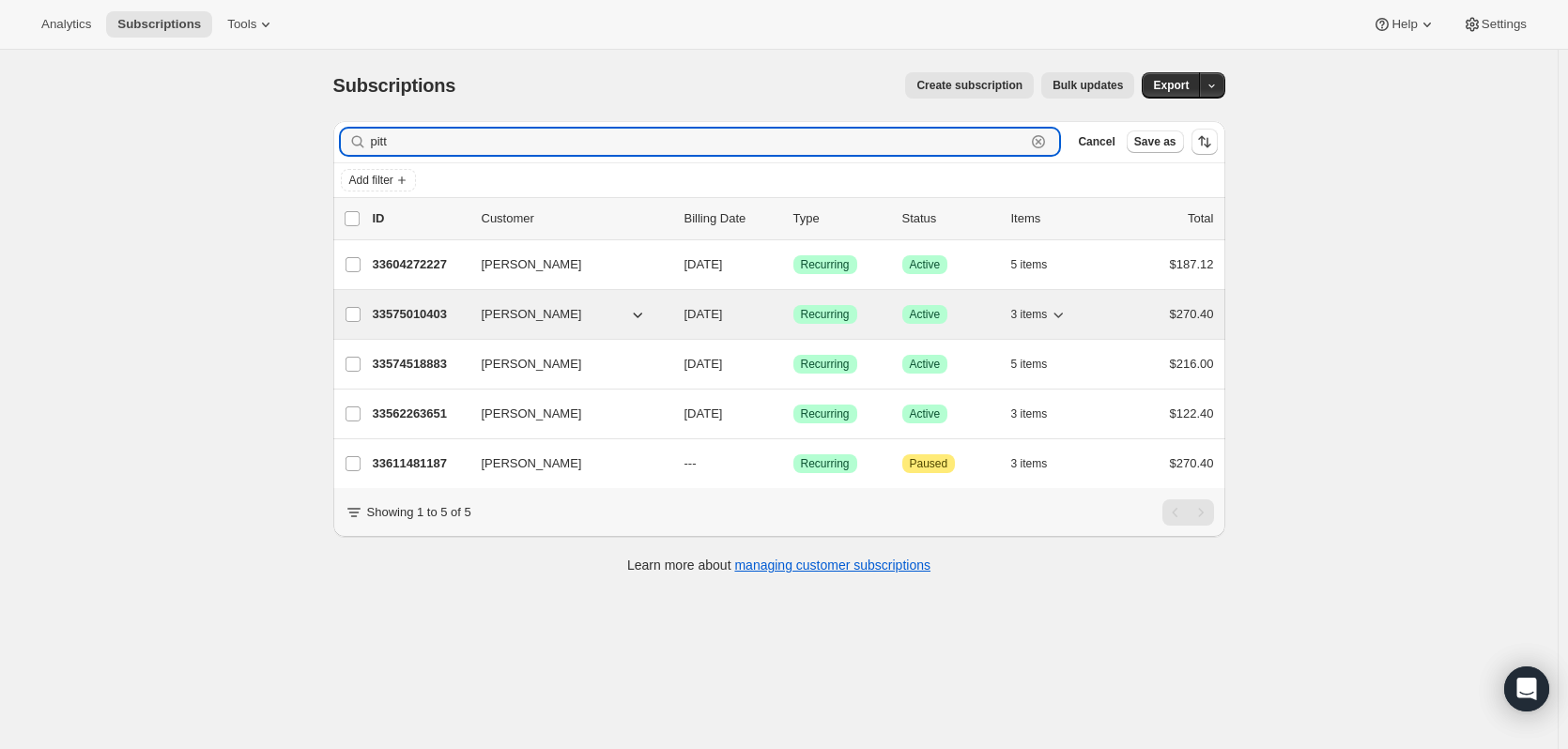
type input "pitt"
click at [430, 315] on p "33575010403" at bounding box center [420, 315] width 94 height 19
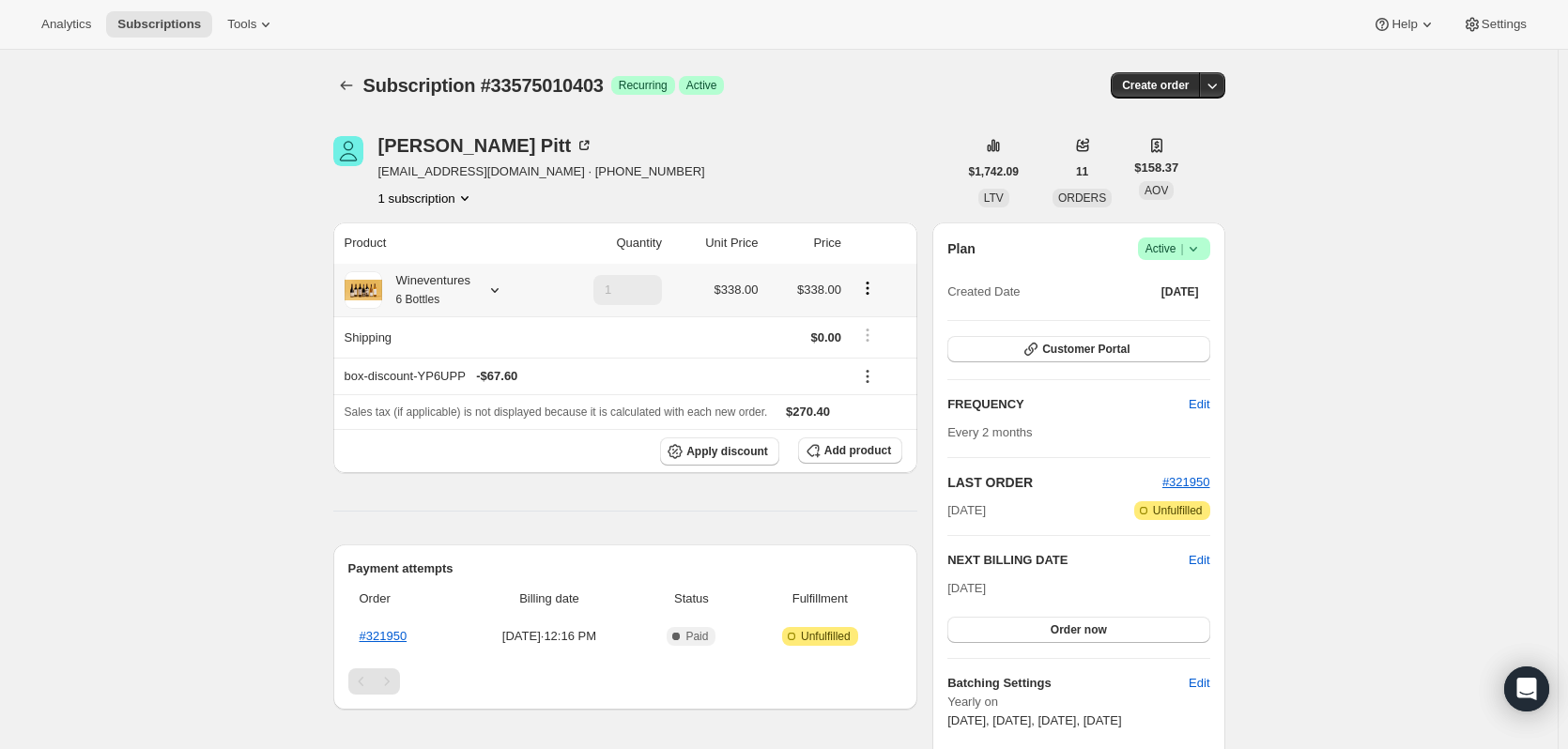
click at [498, 292] on icon at bounding box center [495, 290] width 8 height 5
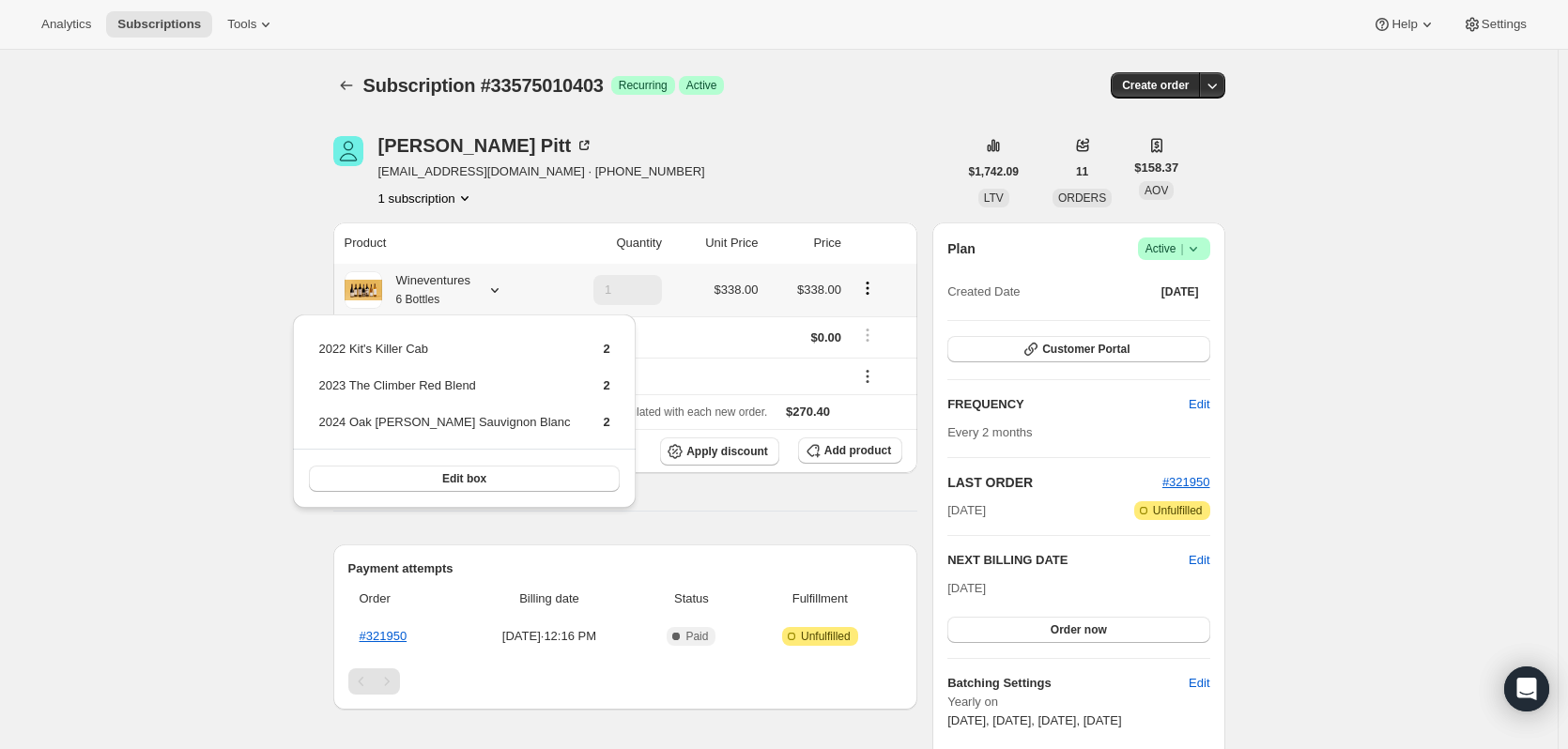
click at [498, 291] on icon at bounding box center [495, 290] width 8 height 5
